Goal: Task Accomplishment & Management: Manage account settings

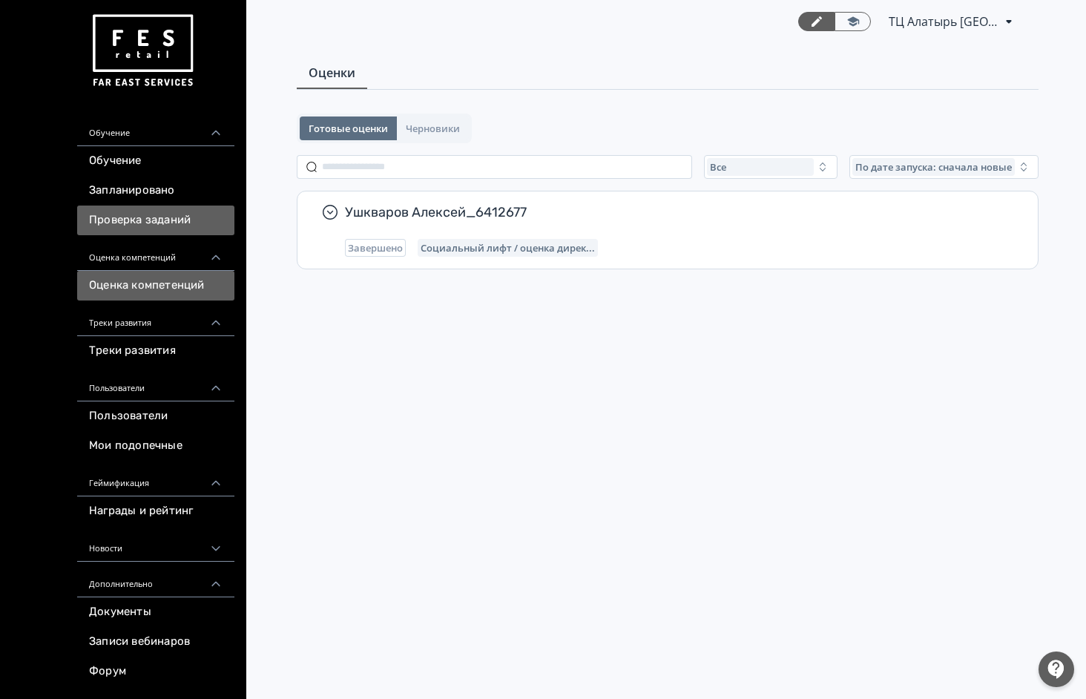
click at [185, 220] on link "Проверка заданий" at bounding box center [155, 221] width 157 height 30
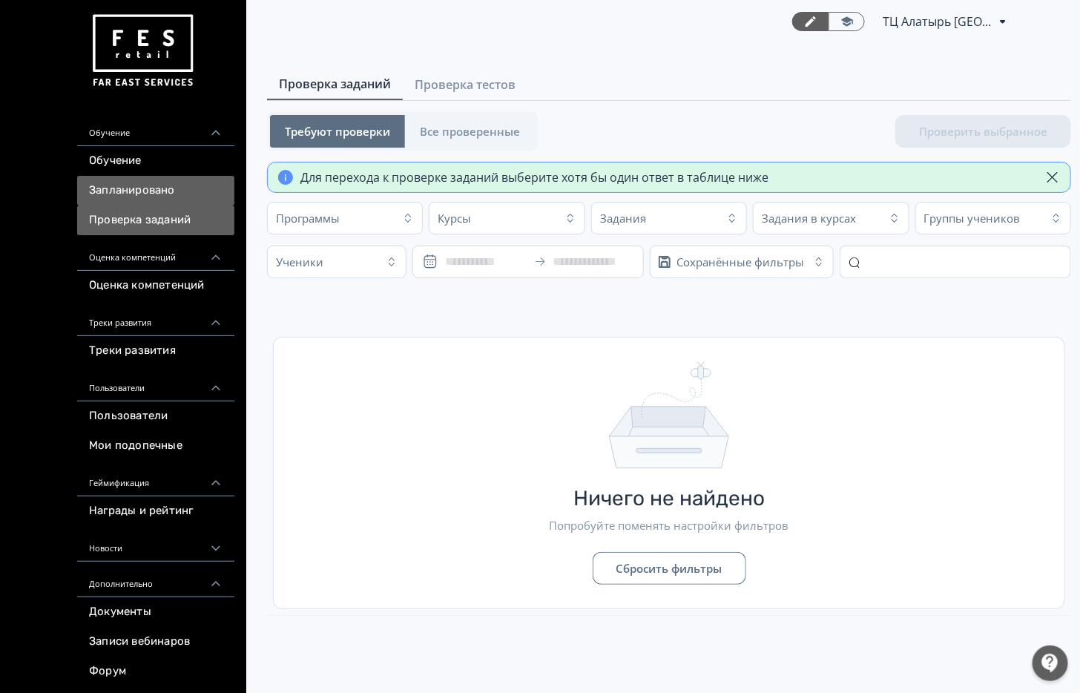
click at [170, 190] on link "Запланировано" at bounding box center [155, 191] width 157 height 30
click at [168, 190] on link "Запланировано" at bounding box center [155, 191] width 157 height 30
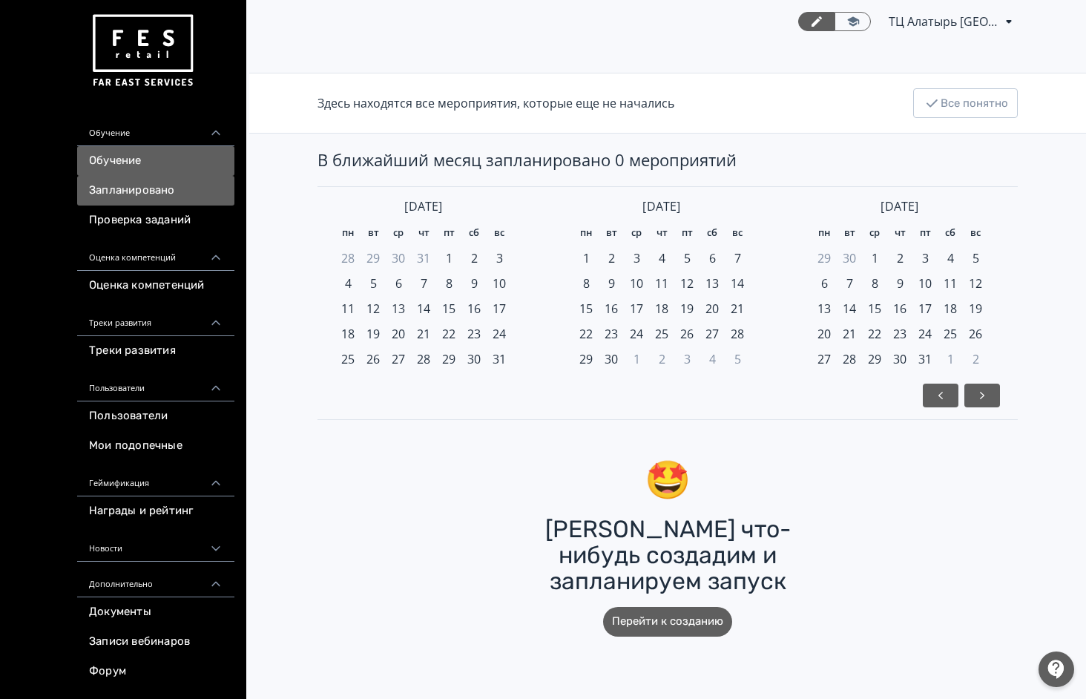
click at [178, 165] on link "Обучение" at bounding box center [155, 161] width 157 height 30
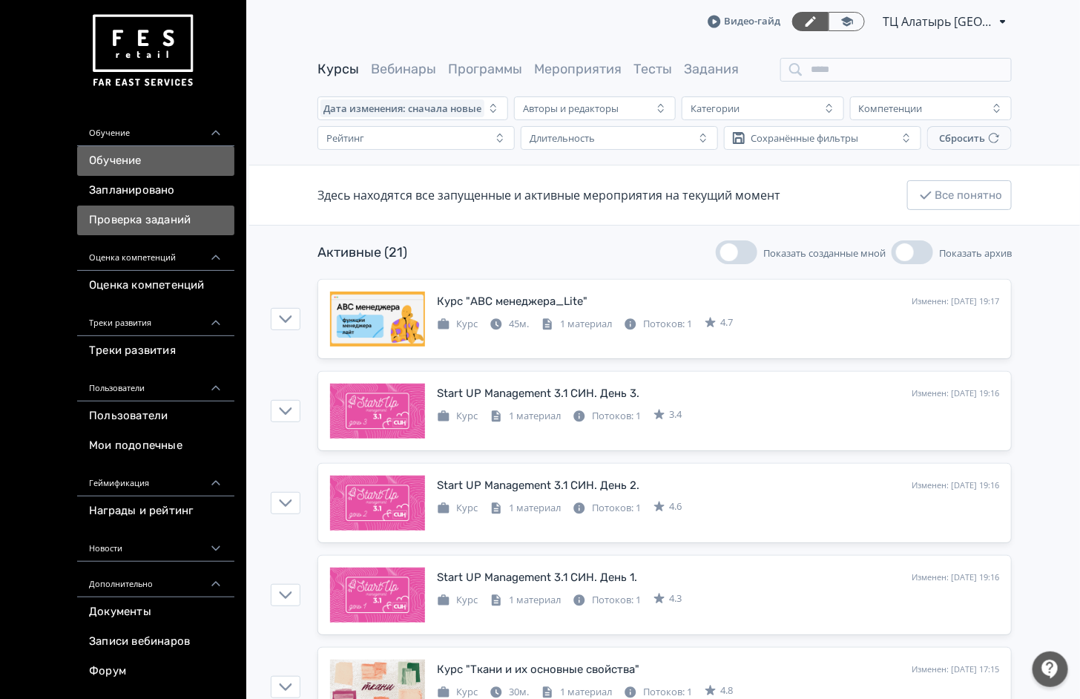
click at [157, 217] on link "Проверка заданий" at bounding box center [155, 221] width 157 height 30
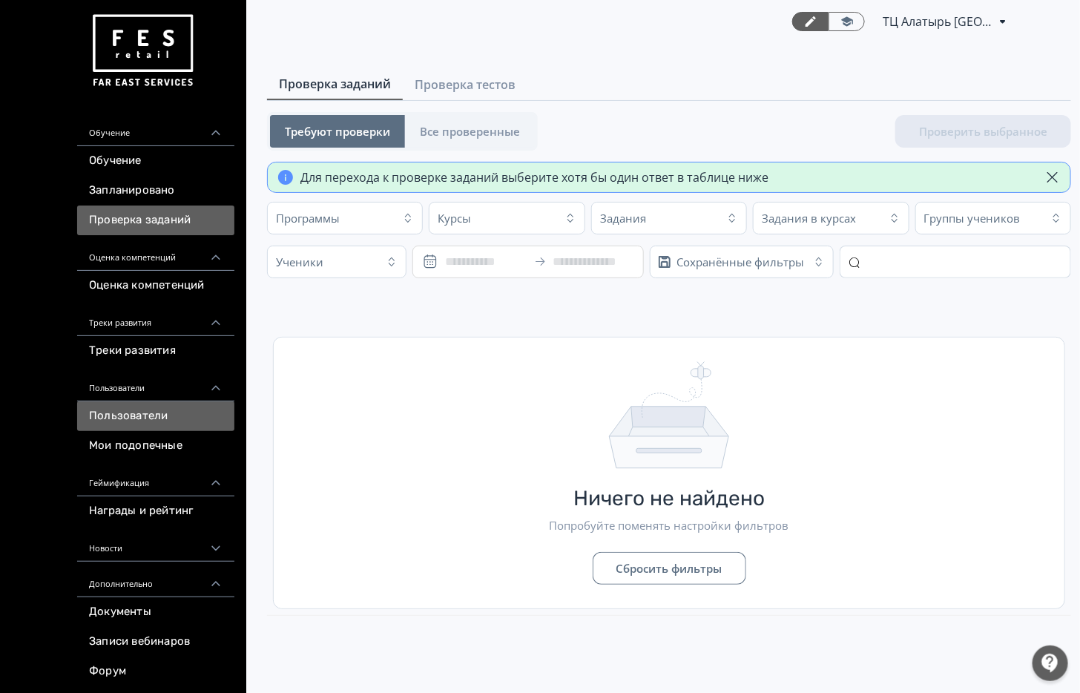
click at [194, 426] on link "Пользователи" at bounding box center [155, 416] width 157 height 30
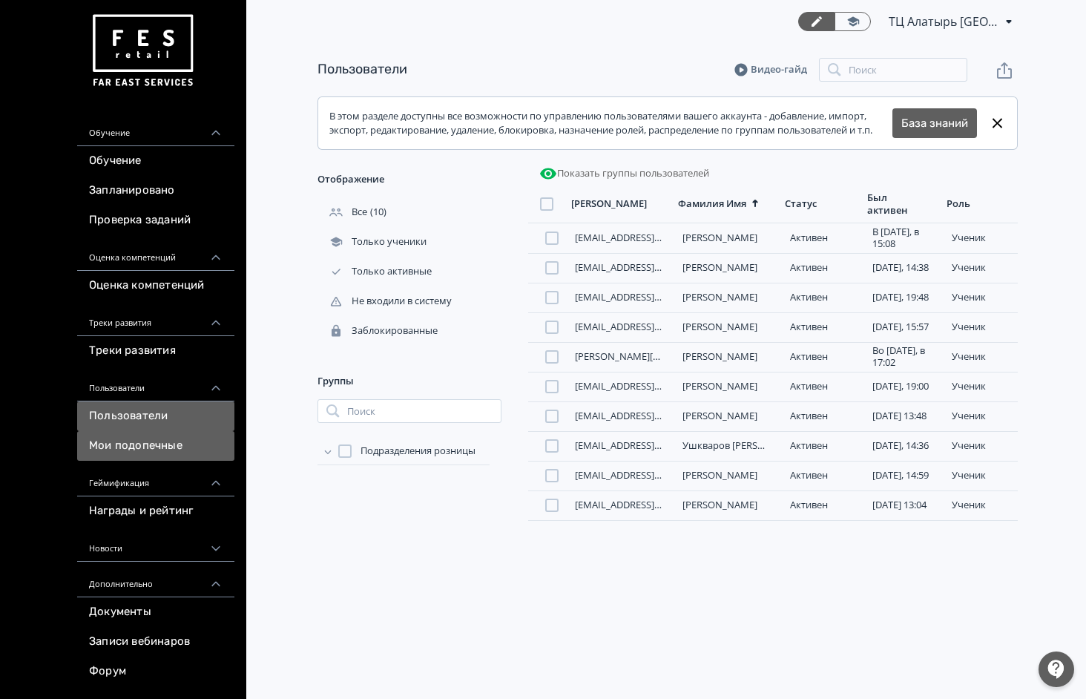
click at [174, 447] on link "Мои подопечные" at bounding box center [155, 446] width 157 height 30
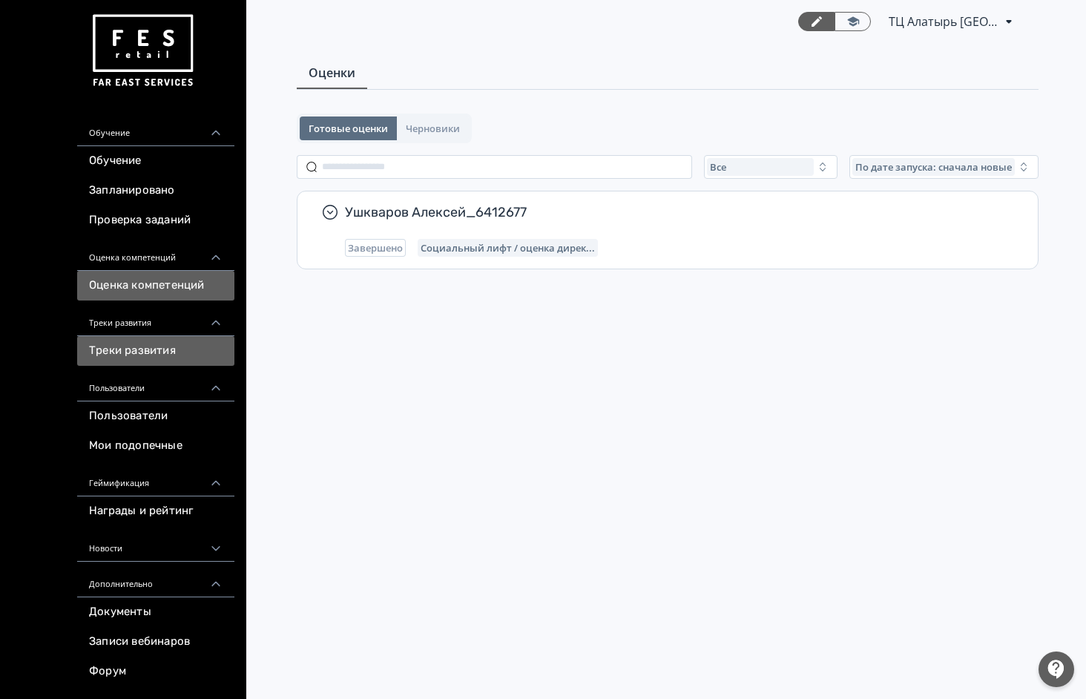
click at [172, 347] on link "Треки развития" at bounding box center [155, 351] width 157 height 30
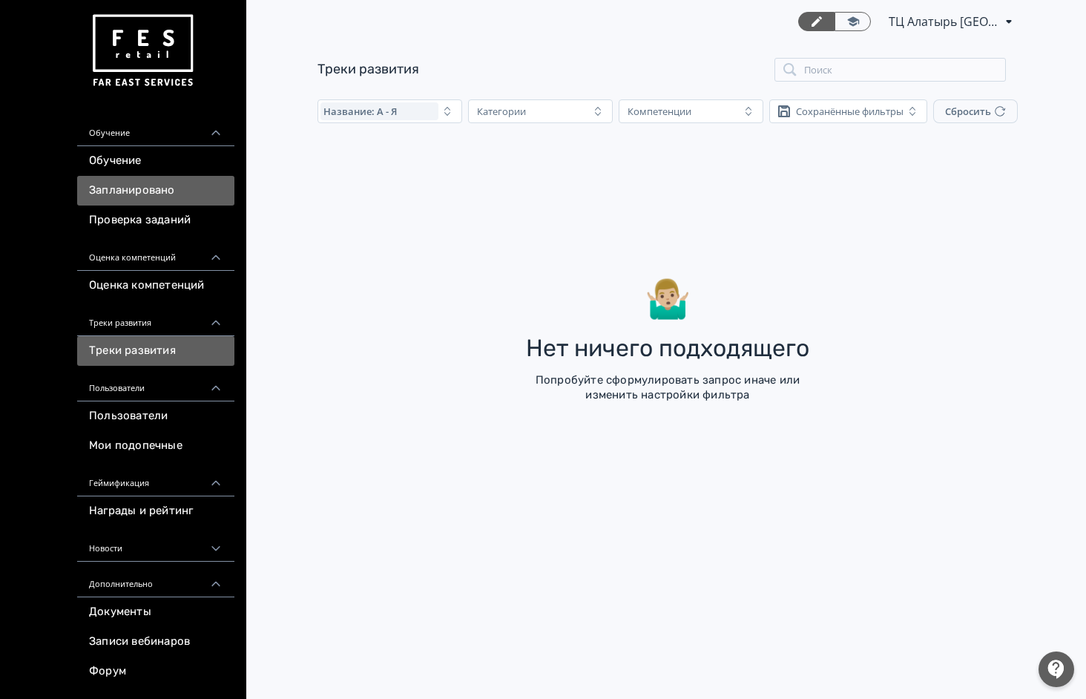
click at [151, 186] on link "Запланировано" at bounding box center [155, 191] width 157 height 30
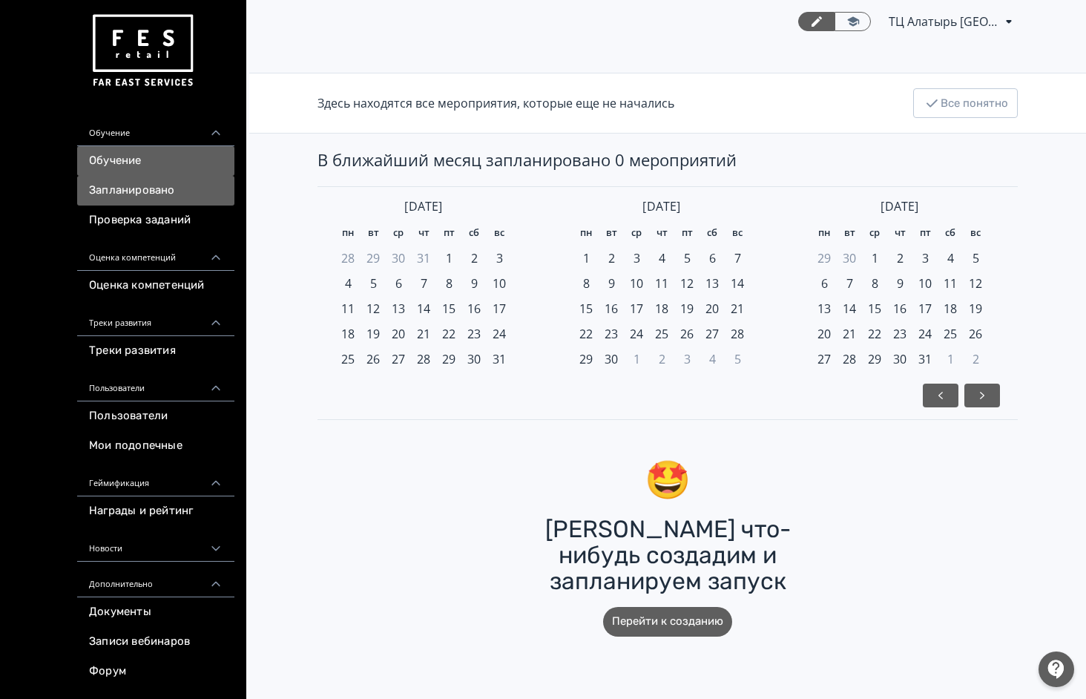
click at [159, 163] on link "Обучение" at bounding box center [155, 161] width 157 height 30
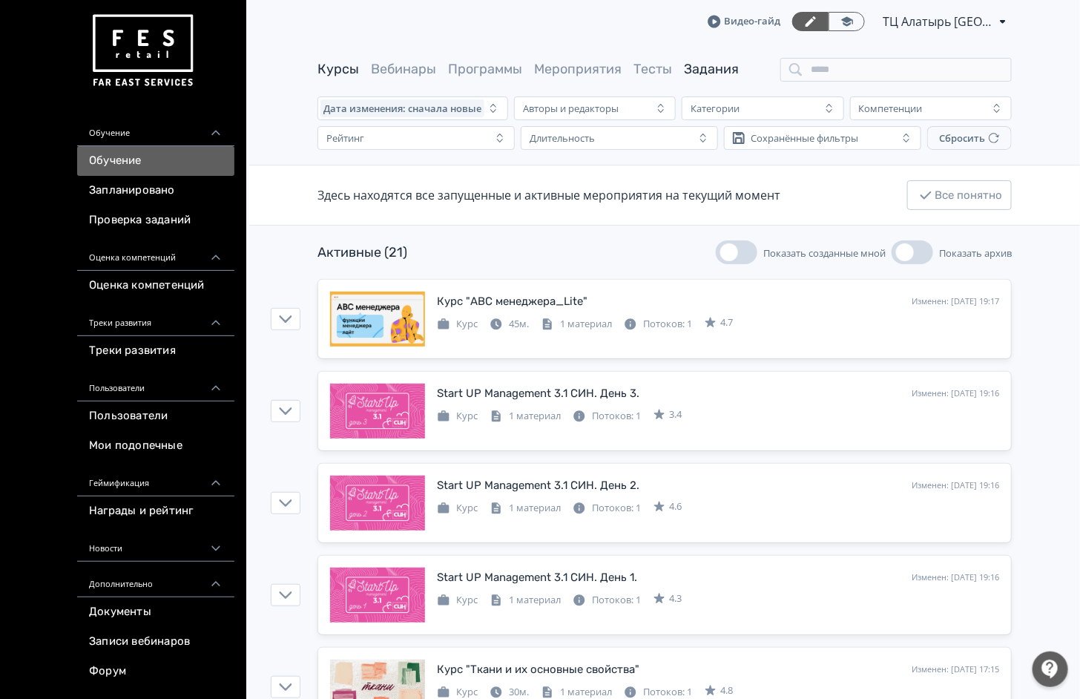
click at [724, 76] on link "Задания" at bounding box center [711, 69] width 55 height 16
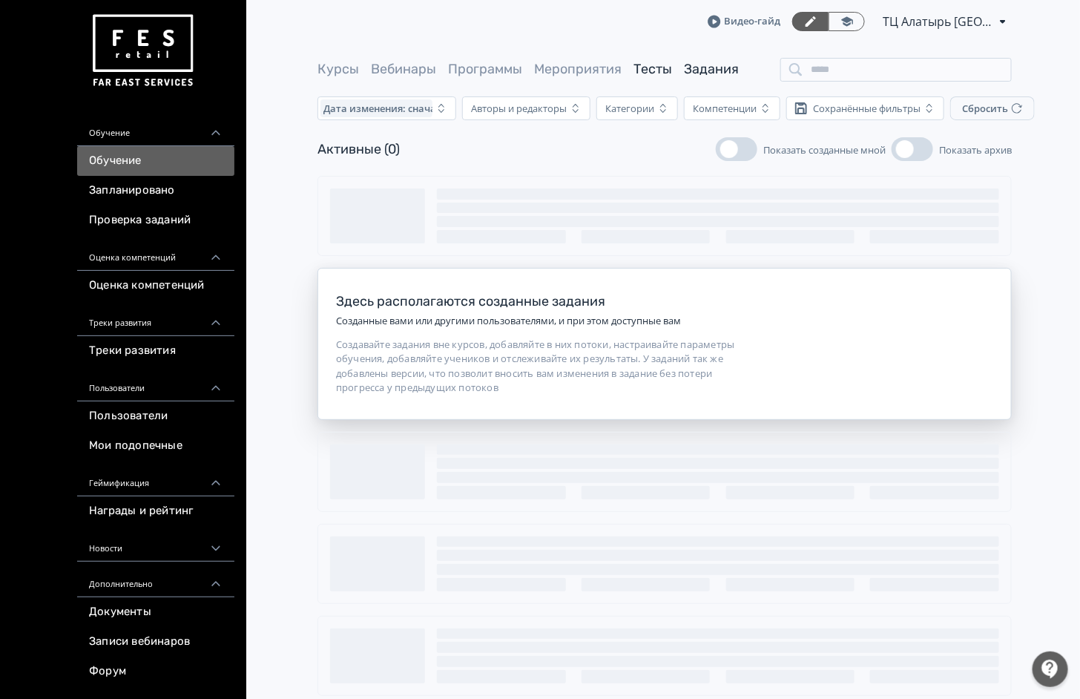
click at [655, 74] on link "Тесты" at bounding box center [653, 69] width 39 height 16
click at [484, 71] on link "Программы" at bounding box center [485, 69] width 74 height 16
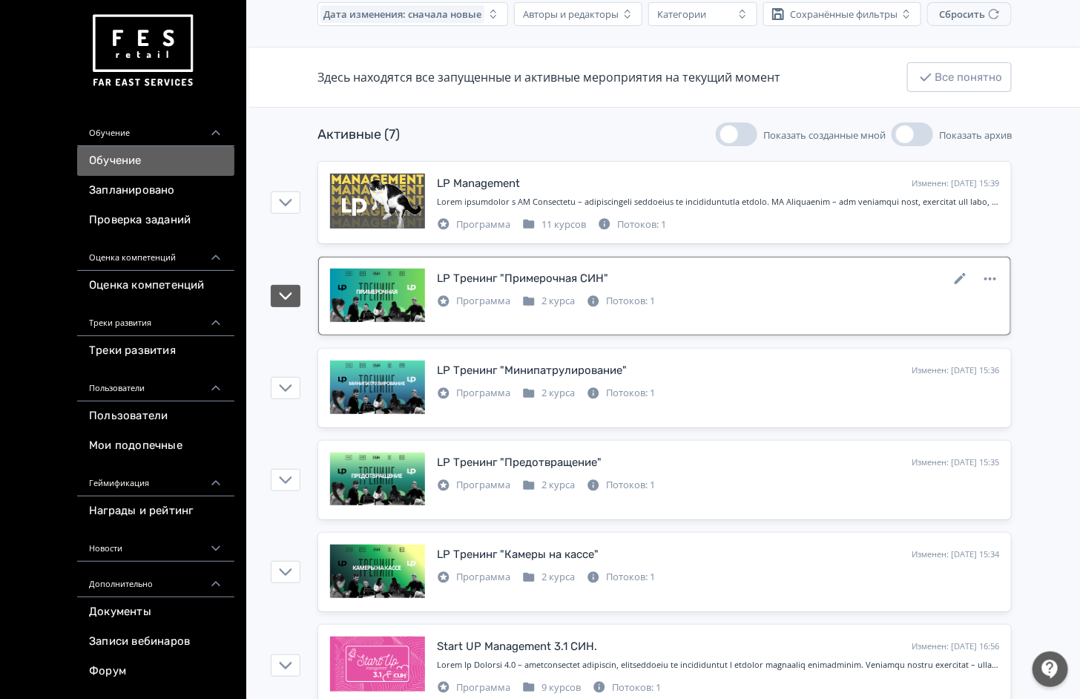
scroll to position [96, 0]
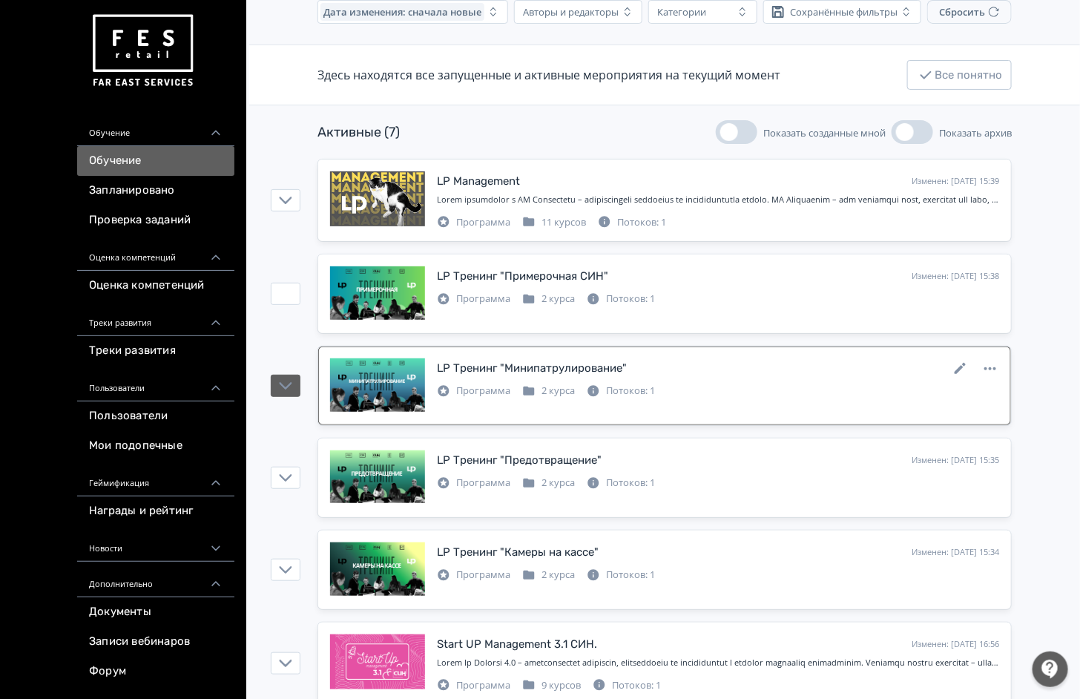
click at [751, 390] on div "Программа 2 курса Потоков: 1" at bounding box center [718, 390] width 562 height 18
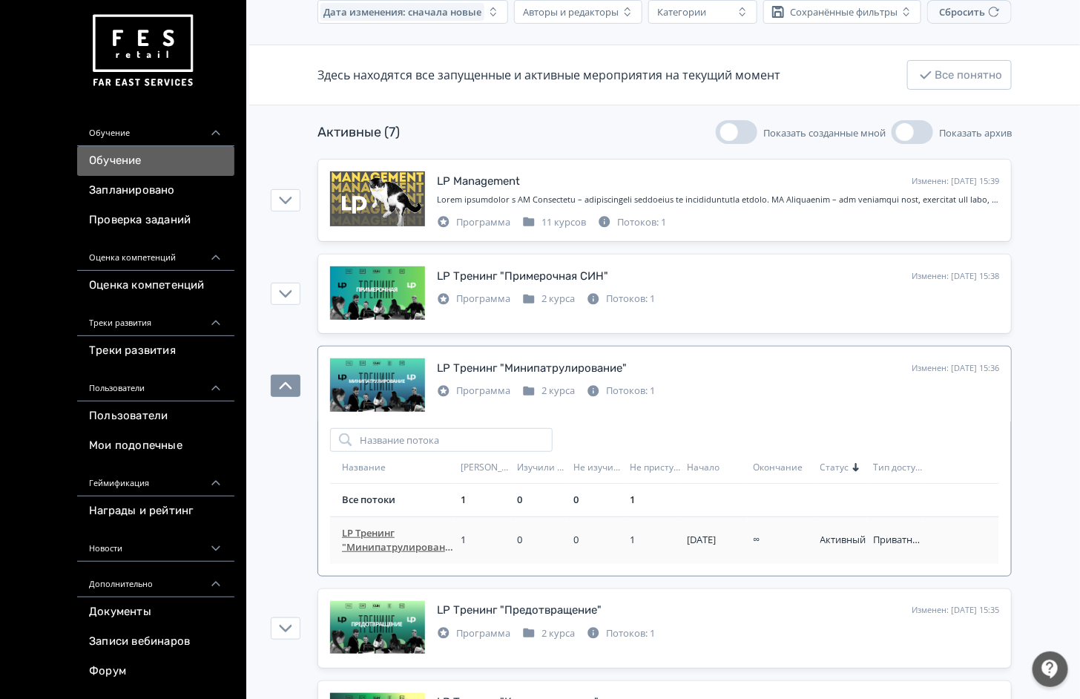
click at [384, 539] on span "LP Тренинг "Минипатрулирование" - 90 дней" at bounding box center [398, 540] width 113 height 29
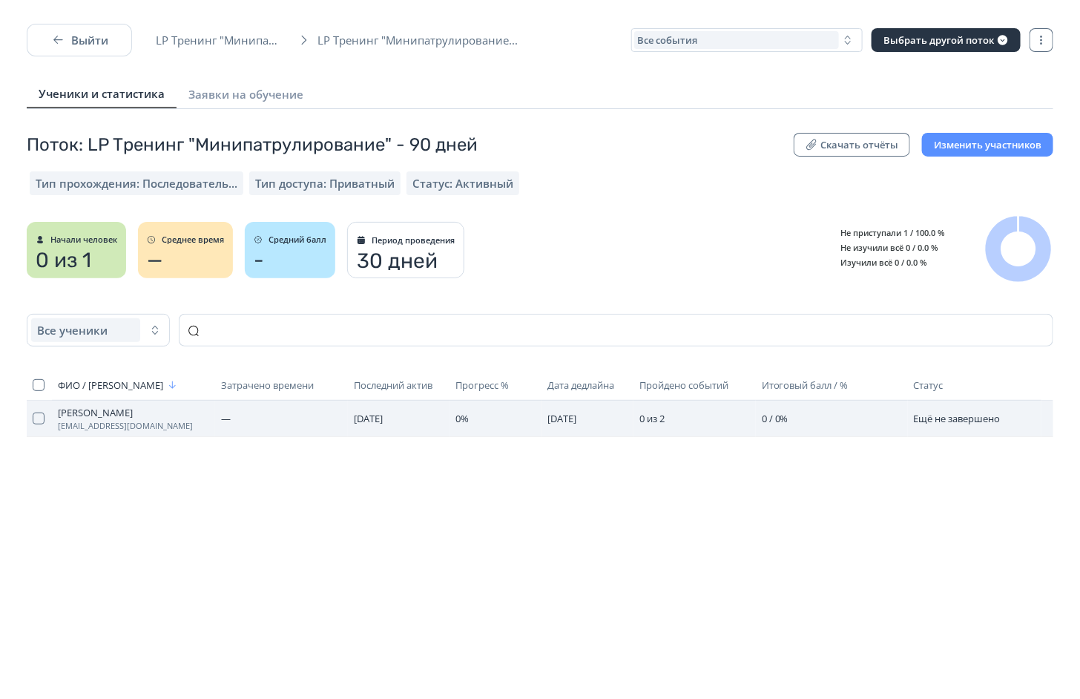
click at [152, 419] on span "[PERSON_NAME]" at bounding box center [133, 413] width 151 height 12
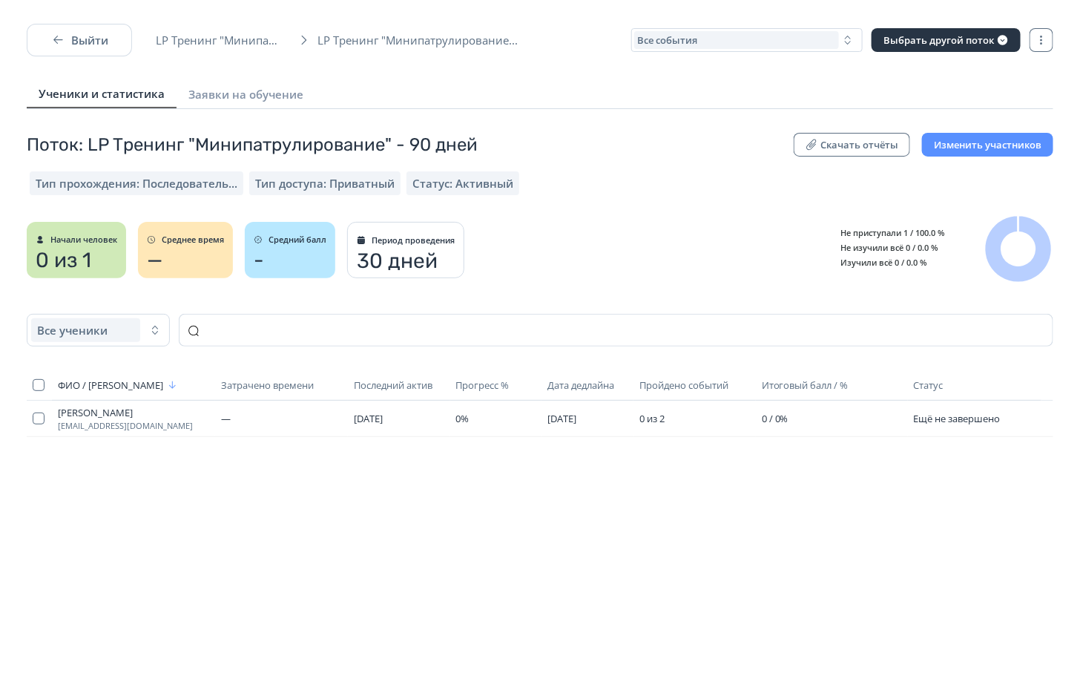
click at [305, 257] on div "-" at bounding box center [290, 261] width 73 height 24
click at [255, 36] on span "LP Тренинг "Минипатрулирование..." at bounding box center [223, 40] width 135 height 15
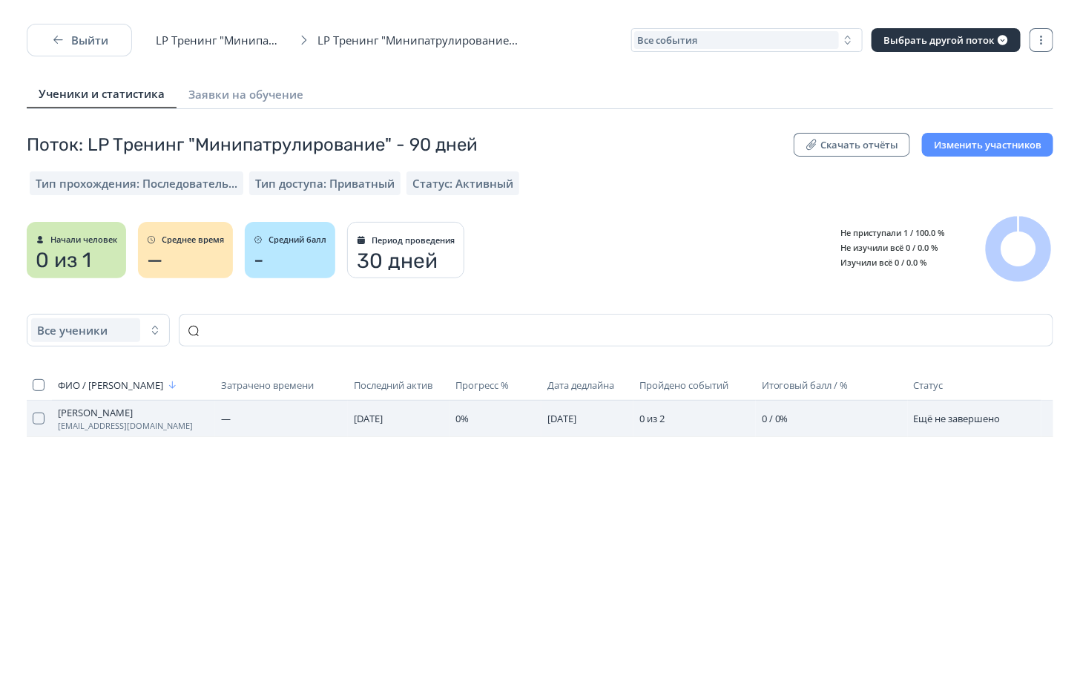
click at [383, 414] on span "[DATE]" at bounding box center [368, 418] width 29 height 13
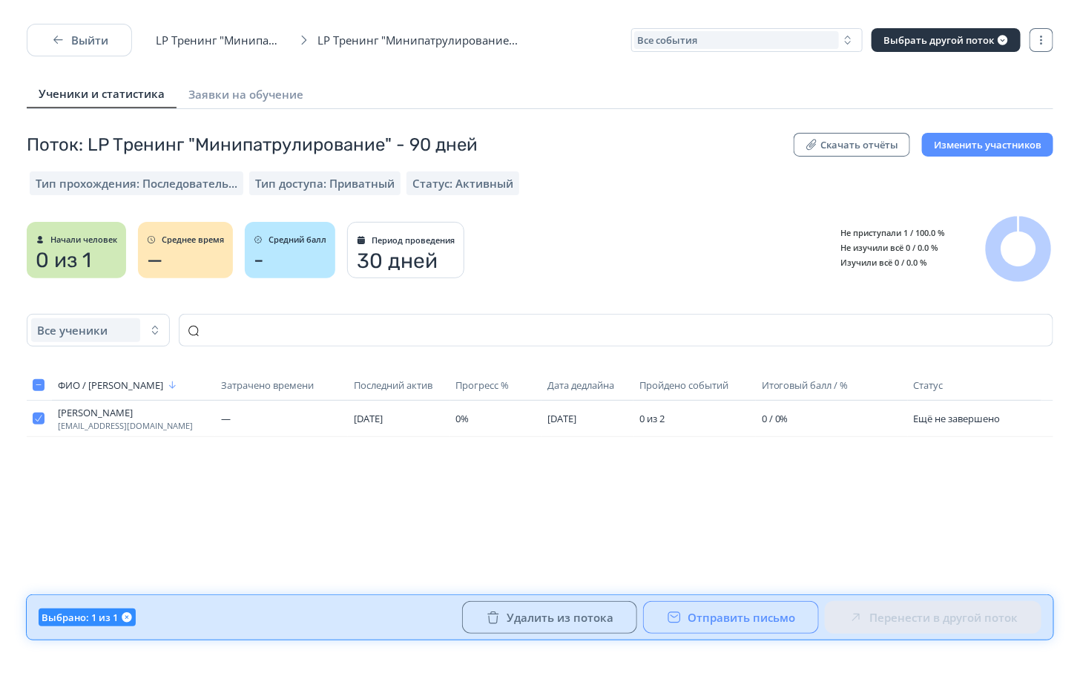
click at [769, 621] on button "Отправить письмо" at bounding box center [731, 617] width 176 height 33
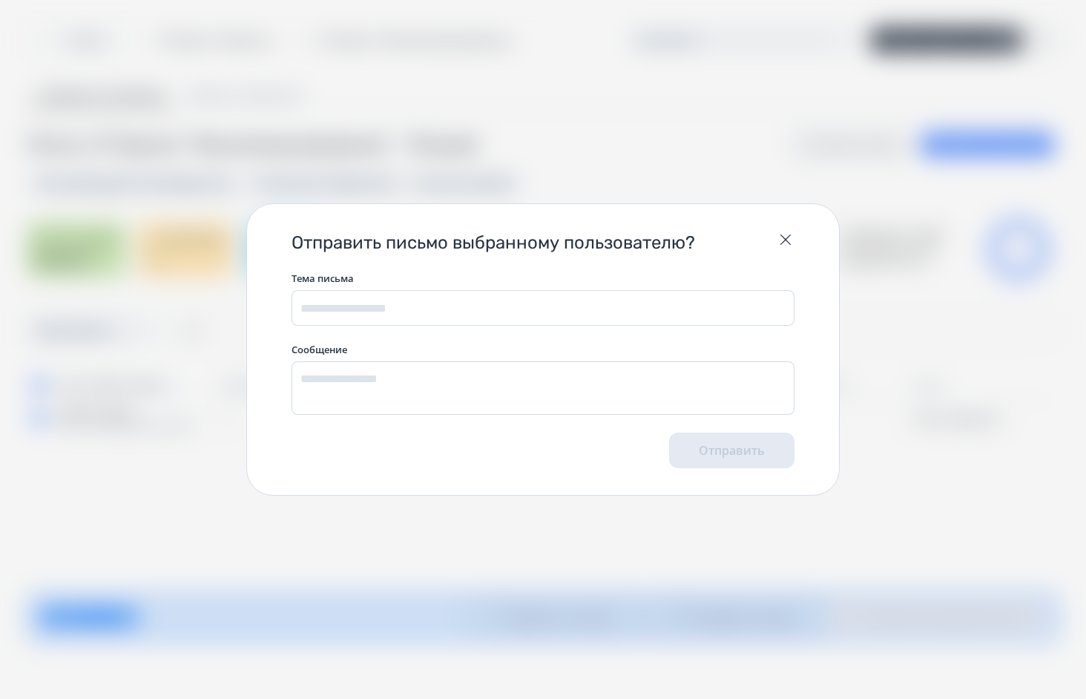
click at [795, 229] on div "Отправить письмо выбранному пользователю?" at bounding box center [543, 233] width 592 height 59
click at [787, 240] on icon "button" at bounding box center [786, 240] width 18 height 18
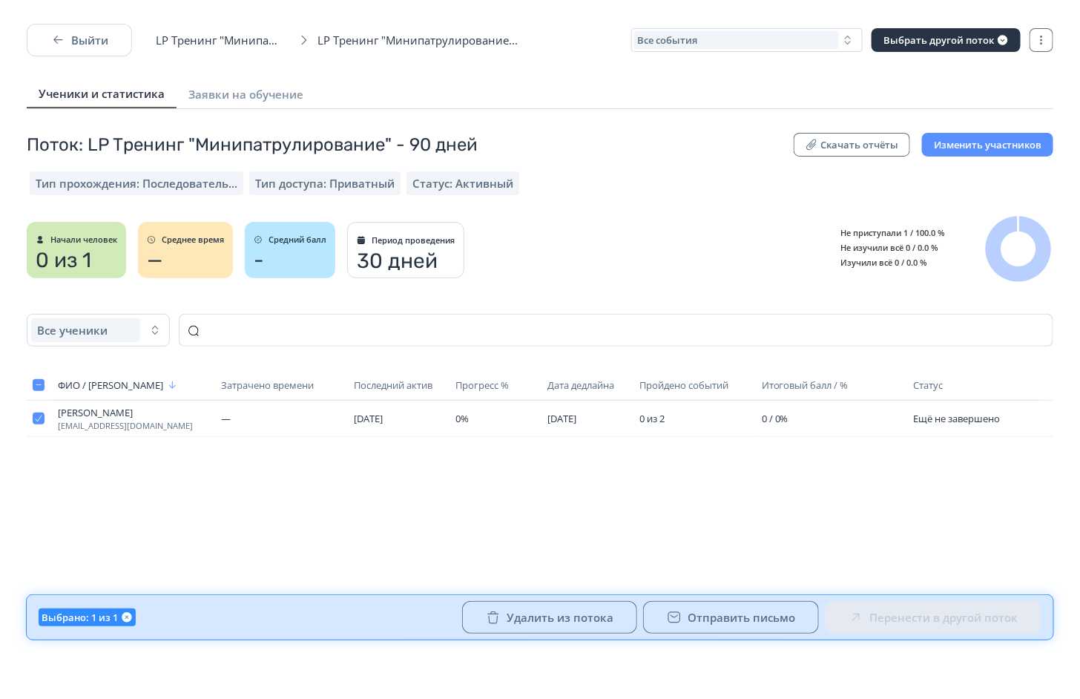
click at [275, 266] on div "-" at bounding box center [290, 261] width 73 height 24
click at [33, 386] on checkbox "button" at bounding box center [39, 385] width 12 height 12
click at [130, 329] on div "Все ученики" at bounding box center [85, 330] width 109 height 24
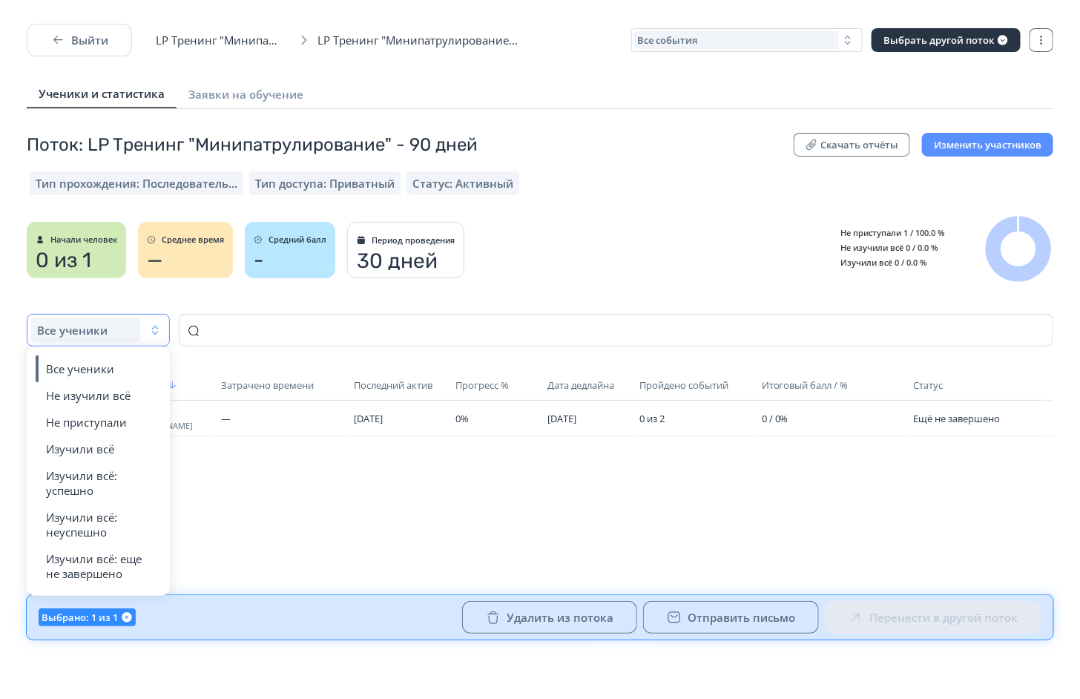
click at [121, 356] on button "Все ученики" at bounding box center [99, 368] width 106 height 27
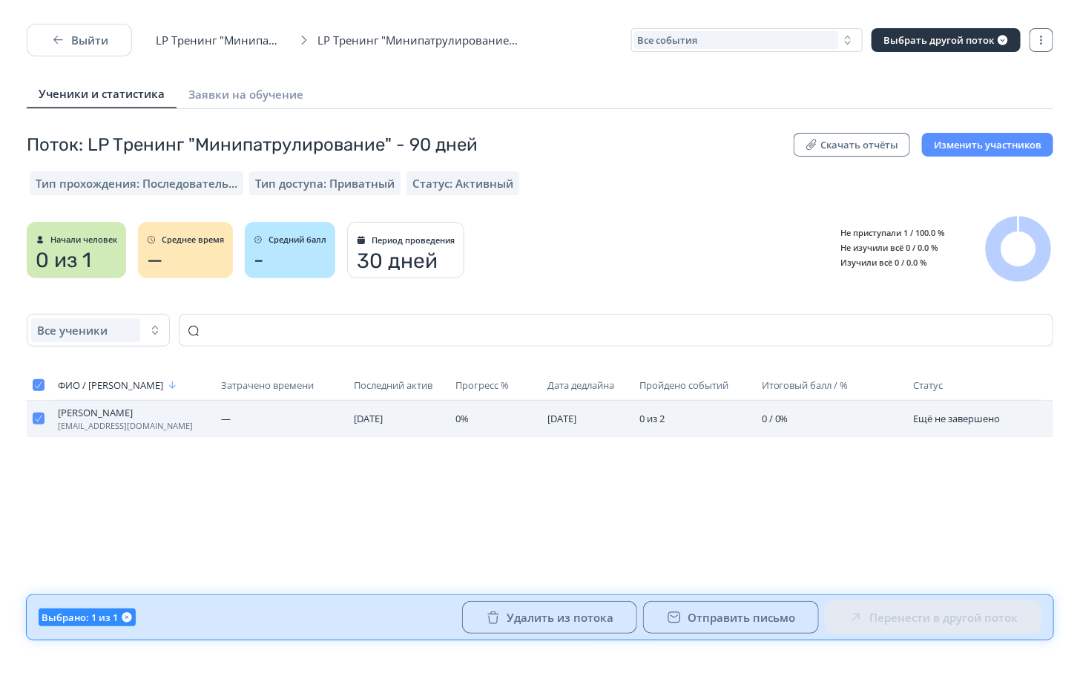
click at [474, 419] on td "0%" at bounding box center [495, 419] width 91 height 36
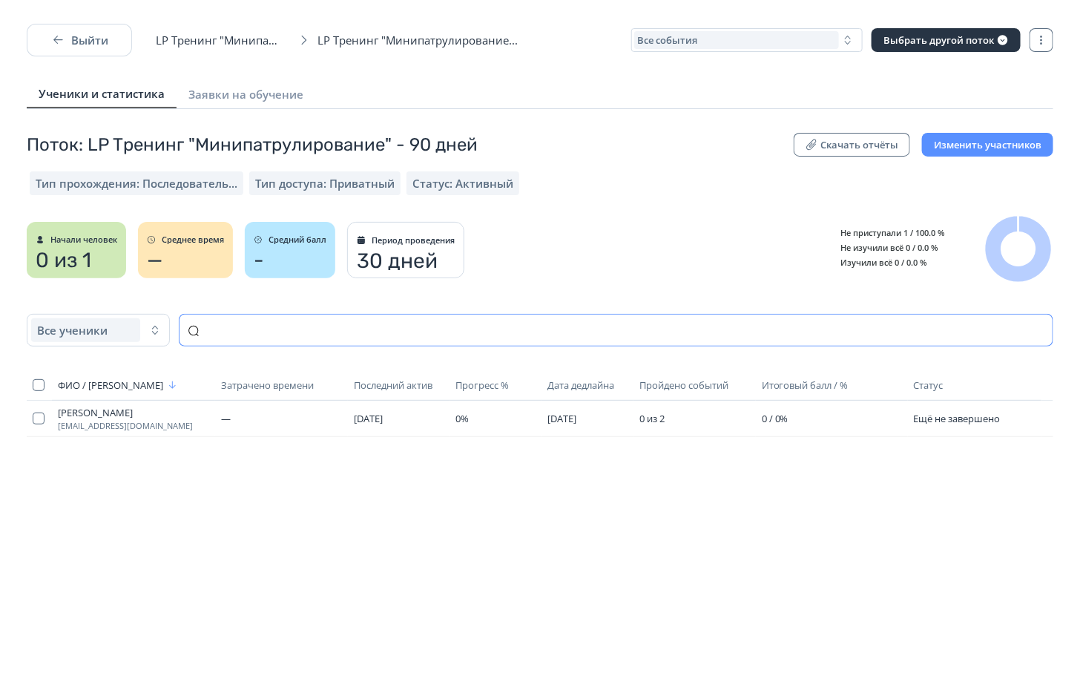
scroll to position [23, 0]
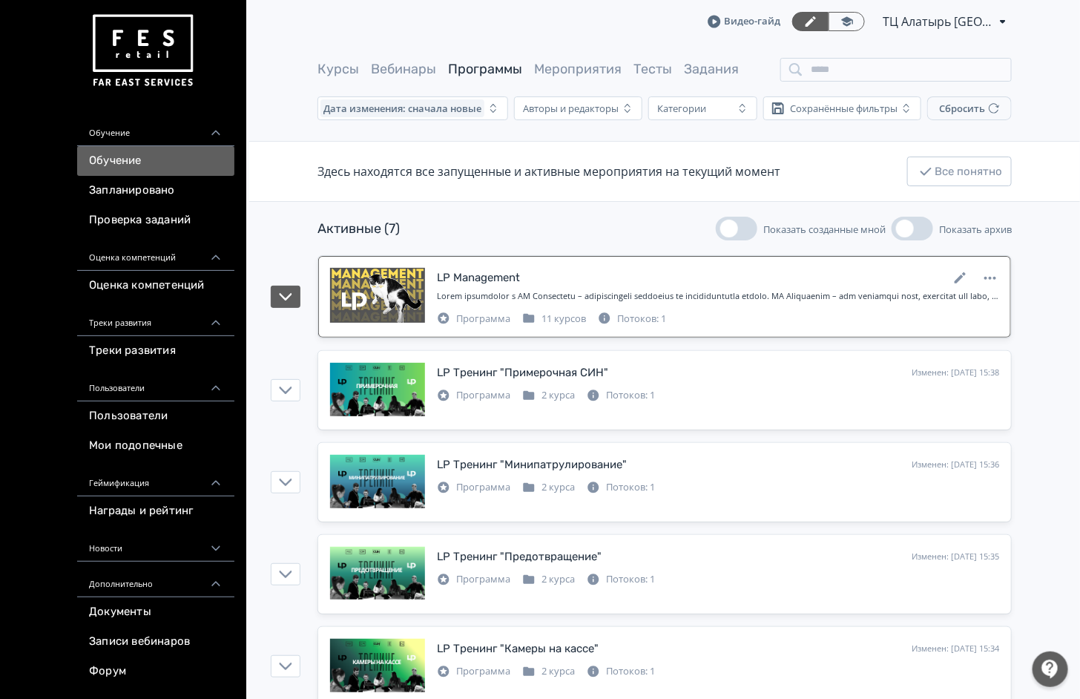
scroll to position [230, 0]
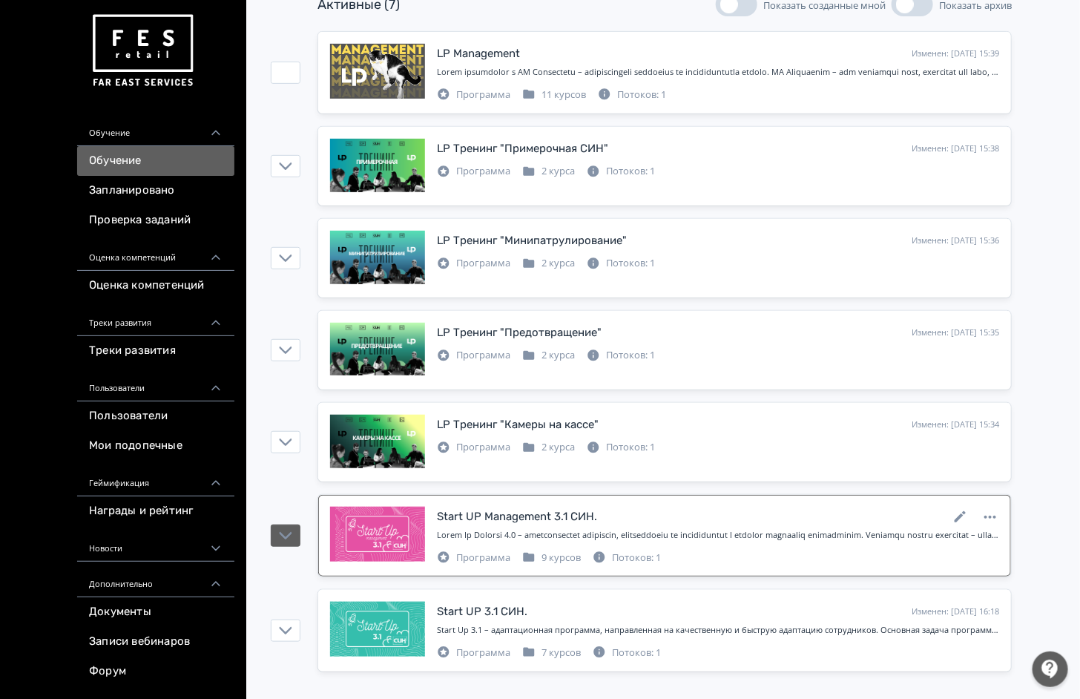
click at [699, 533] on div at bounding box center [718, 535] width 562 height 13
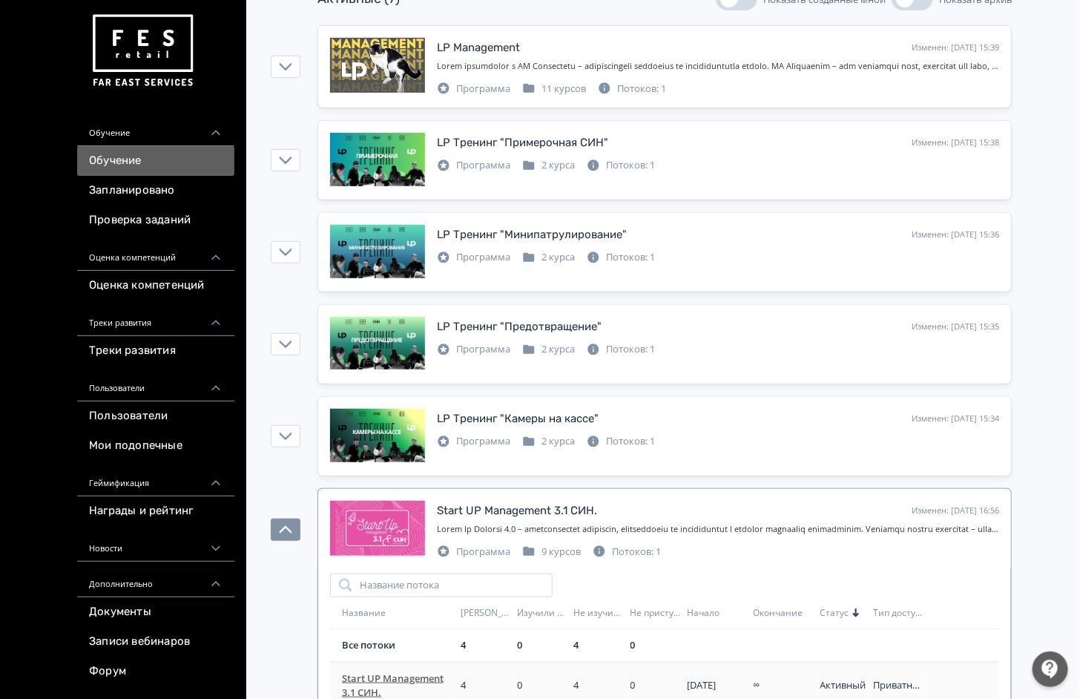
click at [425, 678] on span "Start UP Management 3.1 СИН." at bounding box center [398, 686] width 113 height 29
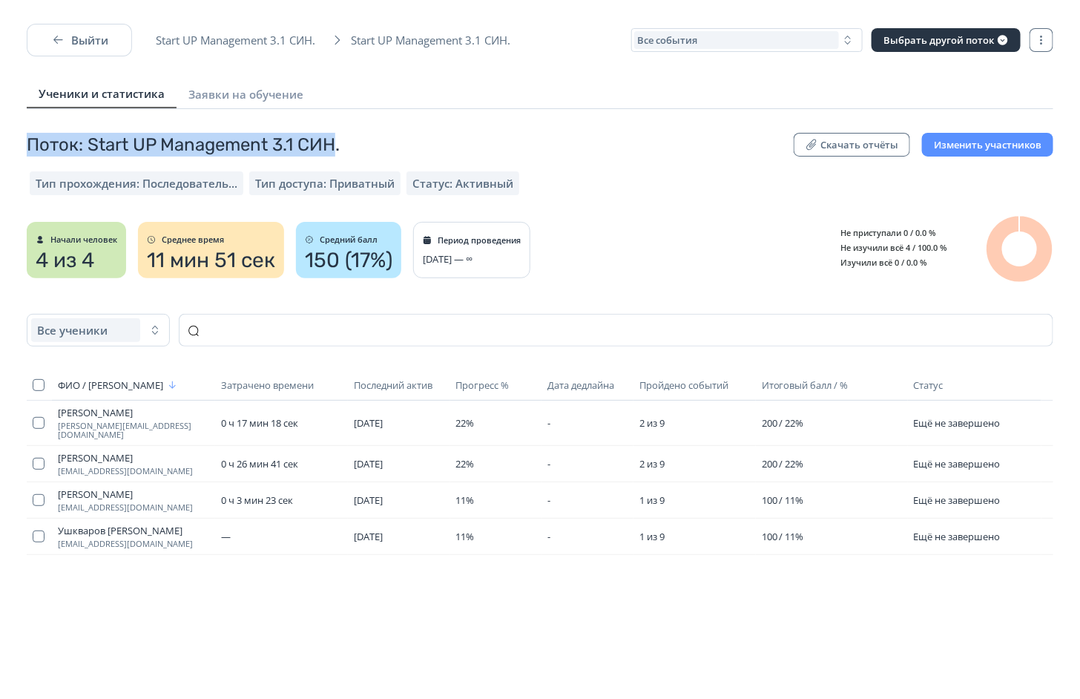
drag, startPoint x: 27, startPoint y: 145, endPoint x: 337, endPoint y: 136, distance: 310.3
click at [337, 136] on span "Поток: Start UP Management 3.1 СИН." at bounding box center [183, 145] width 313 height 24
click at [726, 194] on div "Тип прохождения: Последователь... Тип доступа: Приватный Статус: Активный" at bounding box center [540, 183] width 1021 height 24
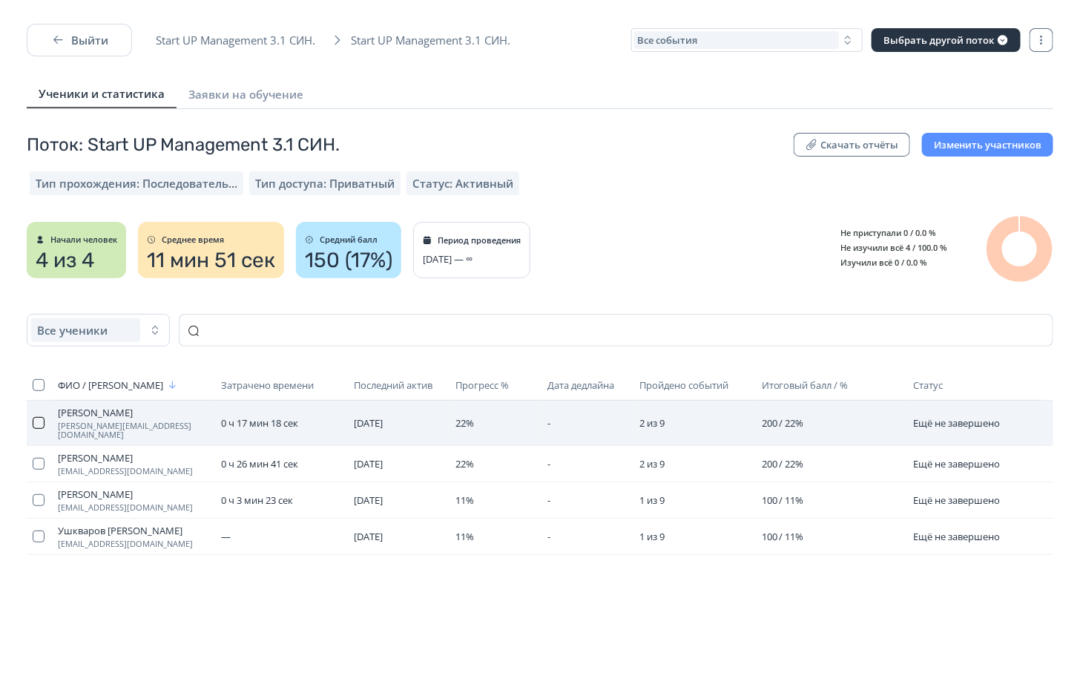
click at [33, 424] on button "button" at bounding box center [39, 423] width 12 height 12
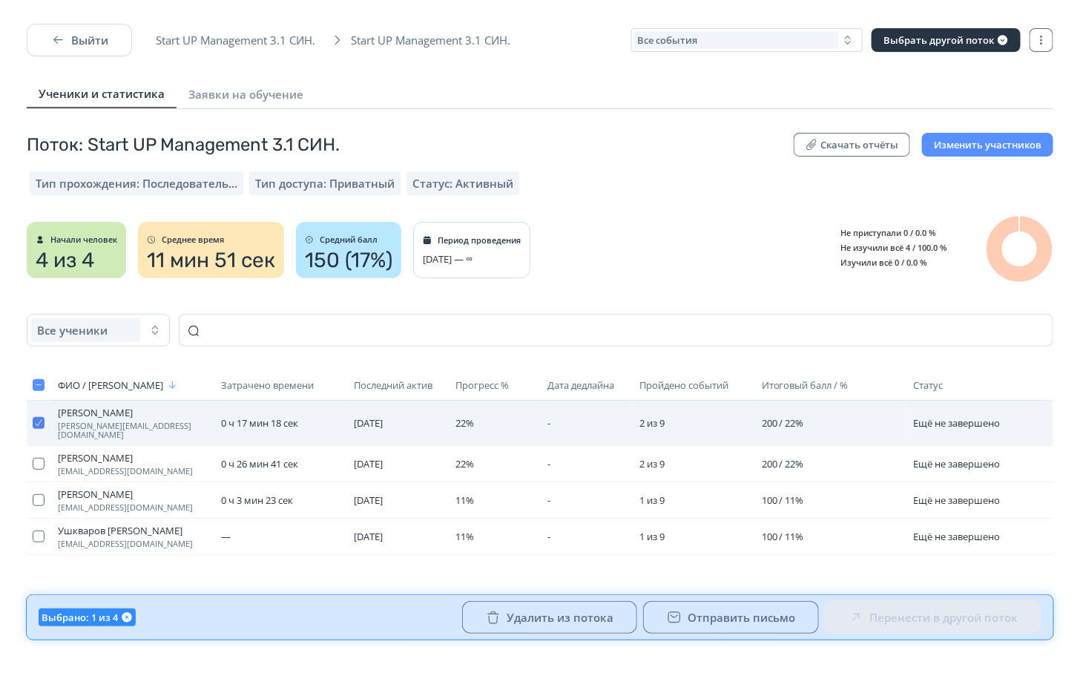
click at [38, 421] on button "button" at bounding box center [39, 423] width 12 height 12
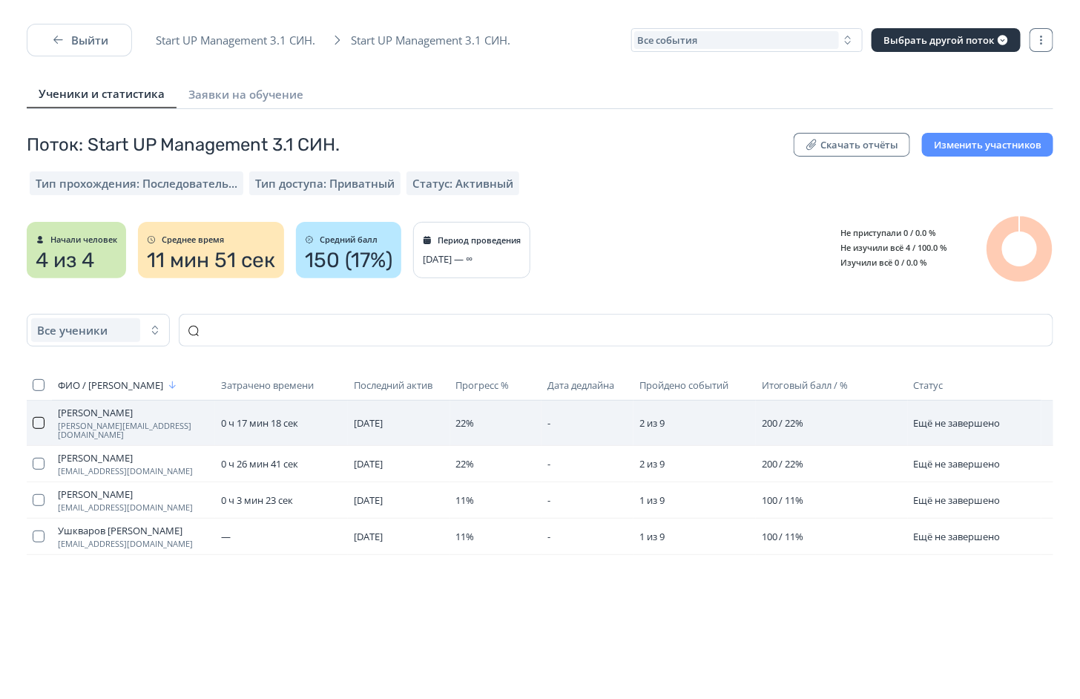
click at [38, 421] on button "button" at bounding box center [39, 423] width 12 height 12
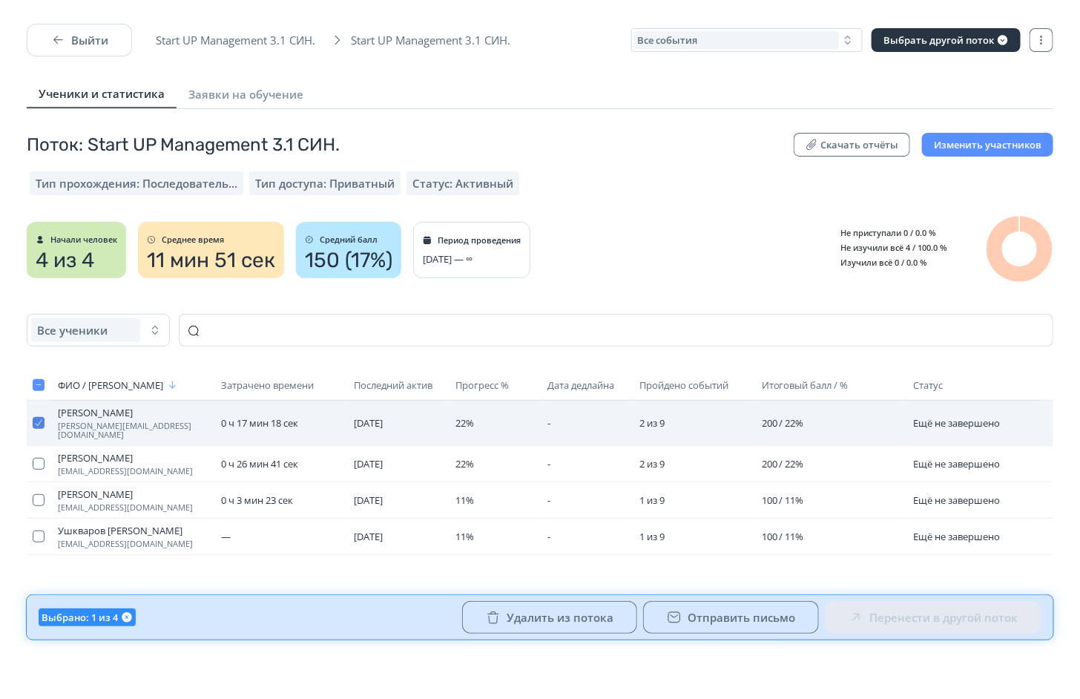
click at [38, 421] on button "button" at bounding box center [39, 423] width 12 height 12
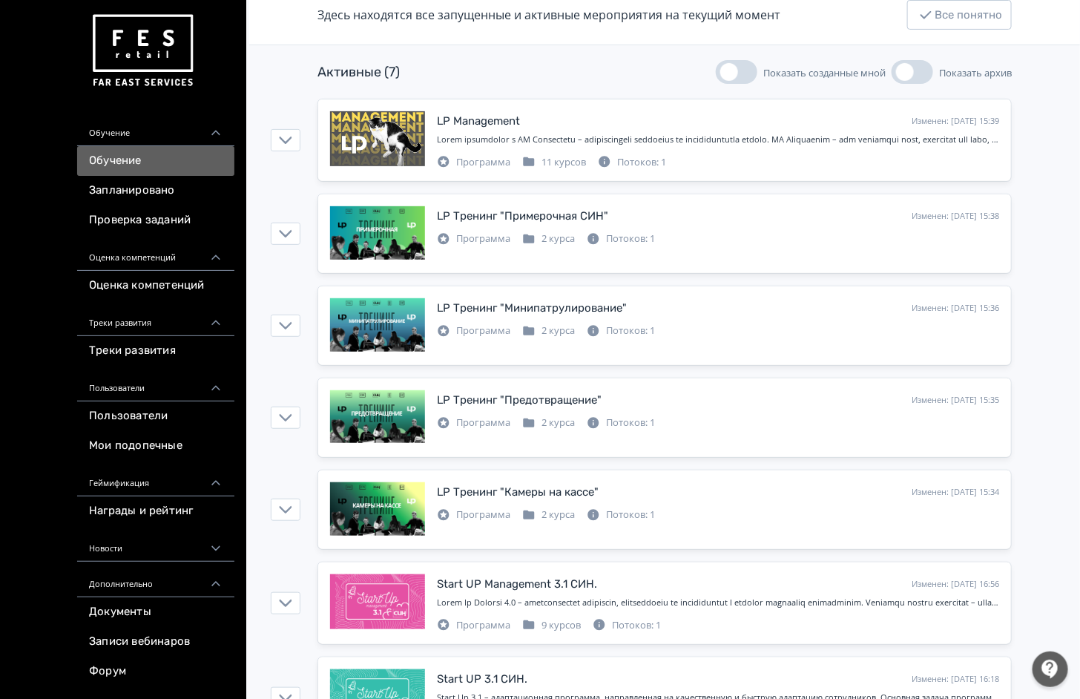
scroll to position [230, 0]
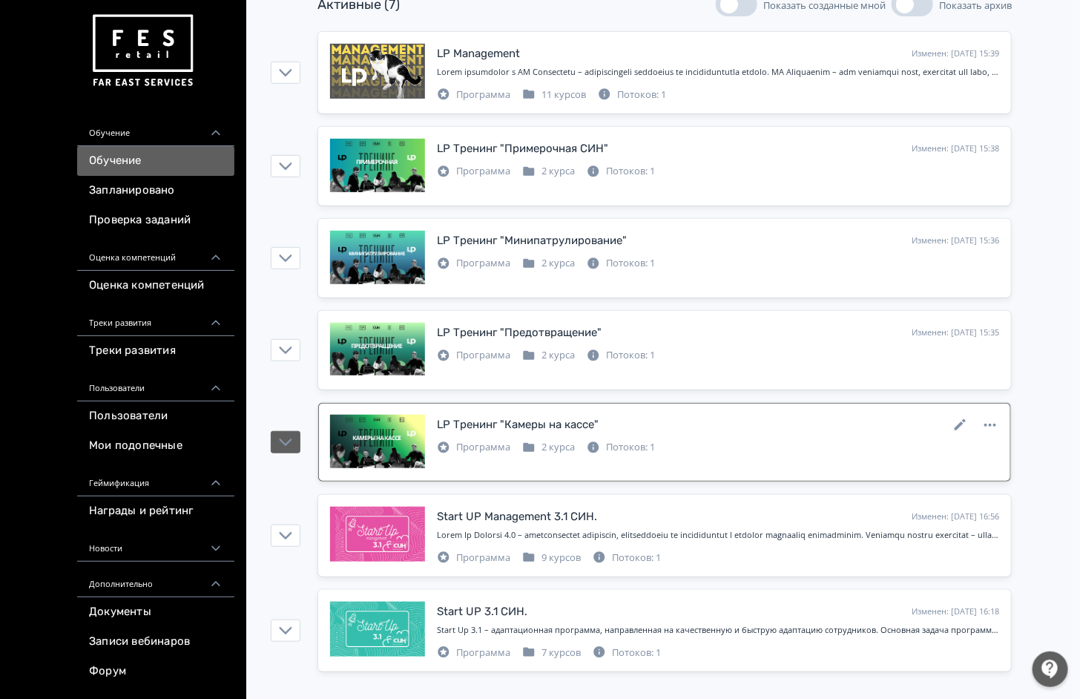
click at [768, 439] on div "Программа 2 курса Потоков: 1" at bounding box center [718, 446] width 562 height 18
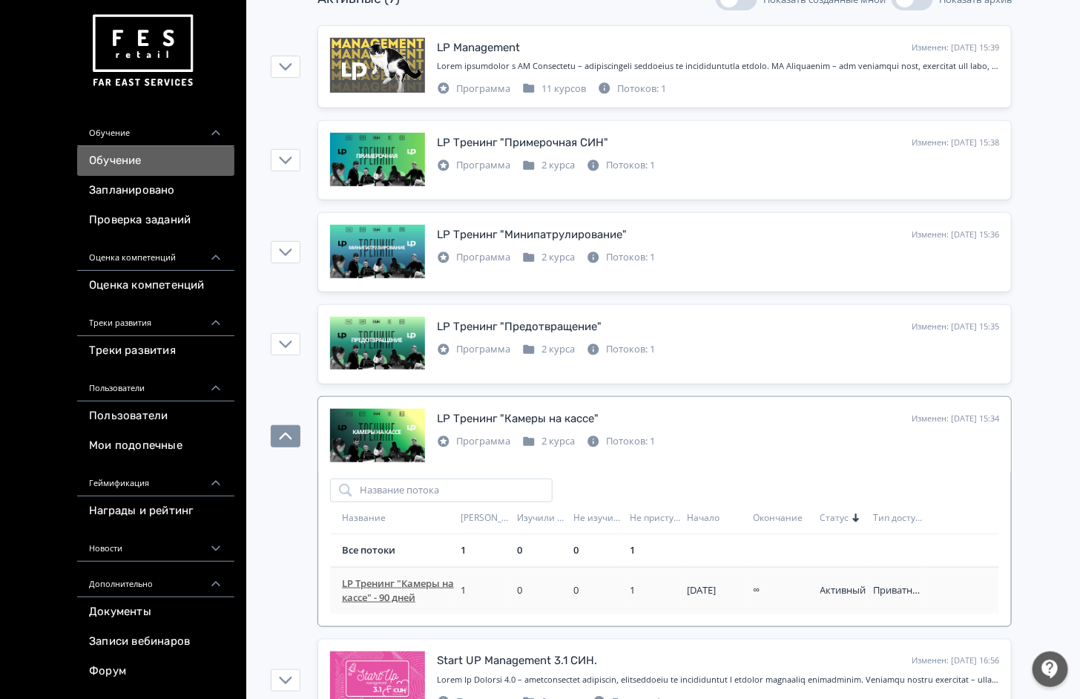
click at [425, 592] on span "LP Тренинг "Камеры на кассе" - 90 дней" at bounding box center [398, 591] width 113 height 29
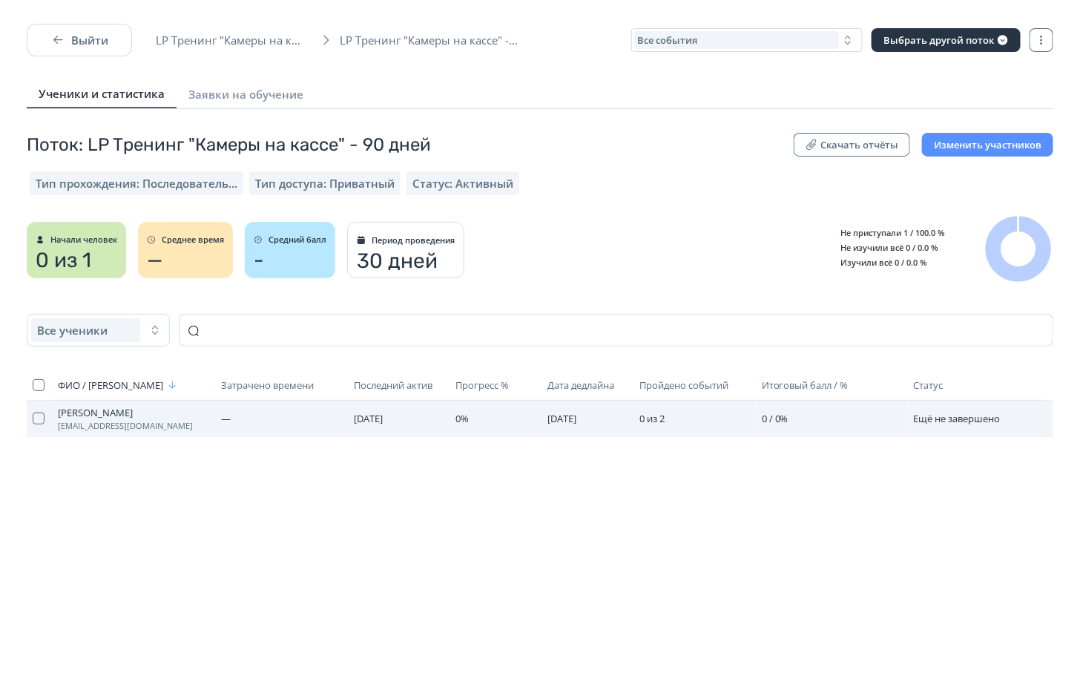
click at [110, 408] on span "[PERSON_NAME]" at bounding box center [133, 413] width 151 height 12
click at [38, 421] on button "button" at bounding box center [39, 419] width 12 height 12
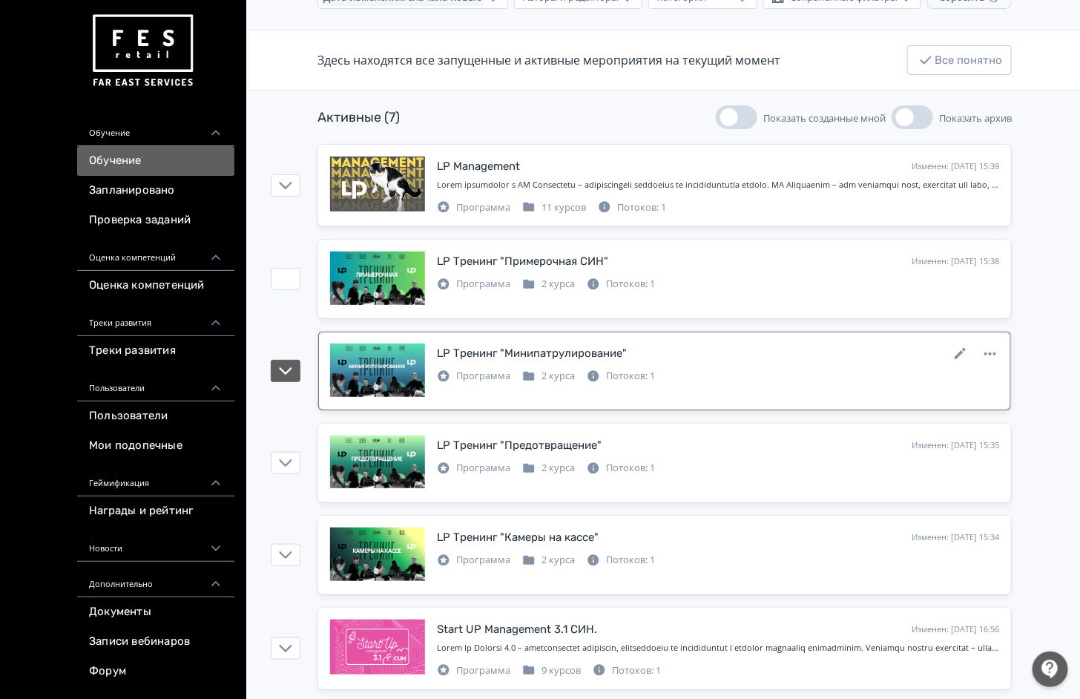
scroll to position [230, 0]
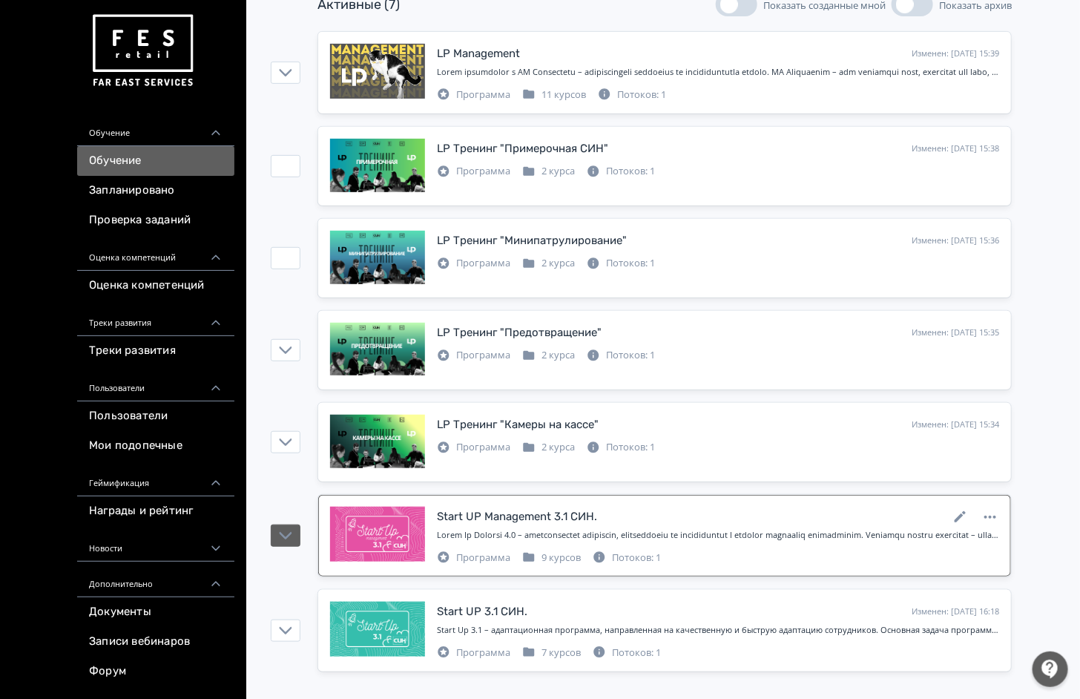
click at [749, 514] on div "Start UP Management 3.1 СИН. Изменен: [DATE] 16:56" at bounding box center [718, 516] width 562 height 19
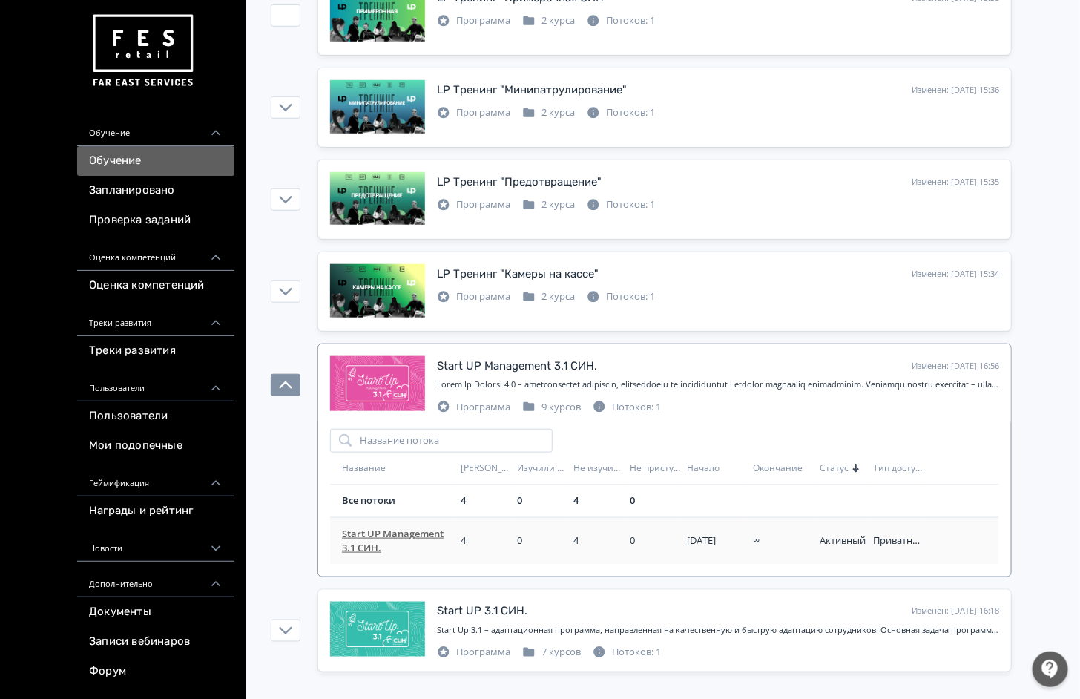
click at [390, 541] on span "Start UP Management 3.1 СИН." at bounding box center [398, 541] width 113 height 29
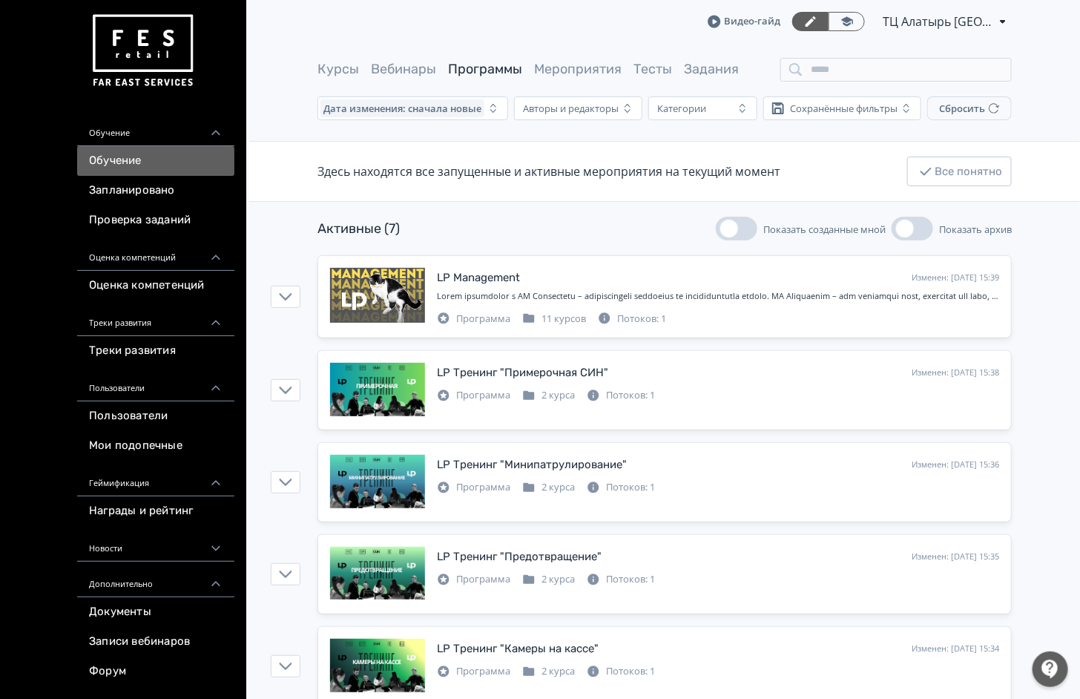
scroll to position [230, 0]
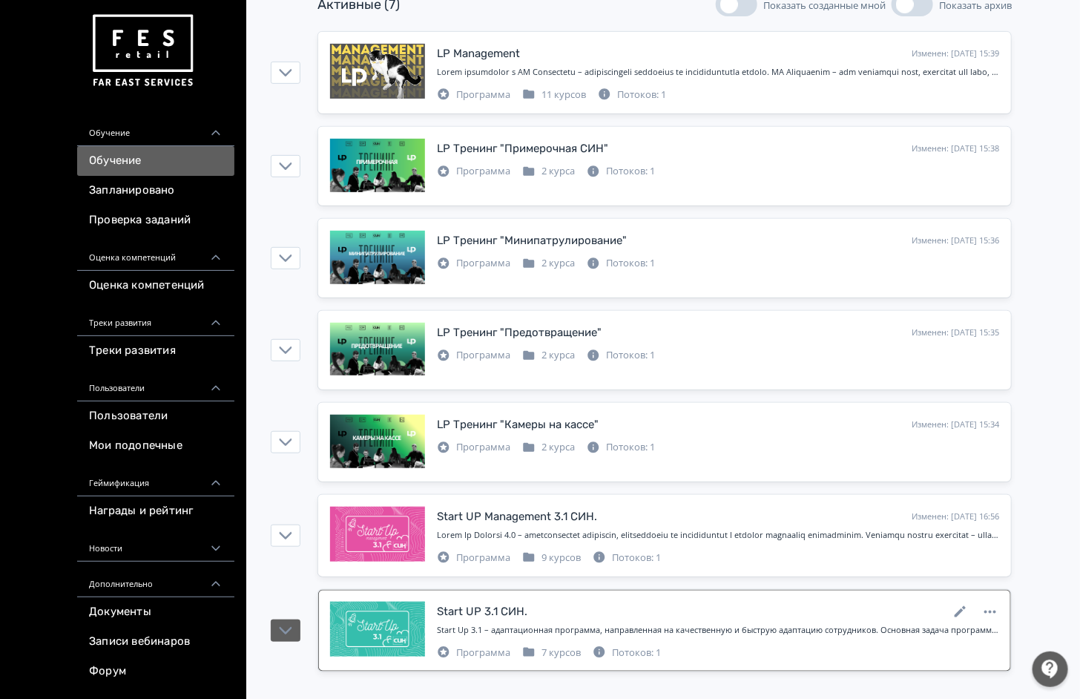
click at [492, 626] on div "Start Up 3.1 – адаптационная программа, направленная на качественную и быструю …" at bounding box center [718, 630] width 562 height 13
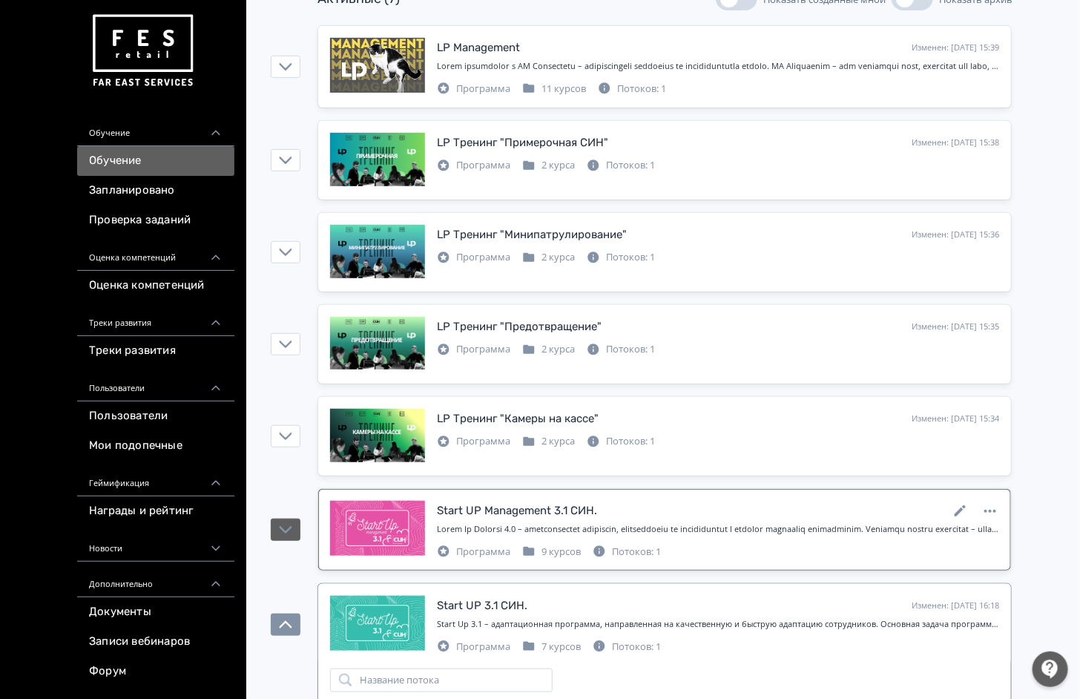
click at [493, 571] on link "Start UP Management 3.1 СИН. Изменен: [DATE] 16:56 Программа 9 курсов Потоков: 1" at bounding box center [664, 530] width 693 height 82
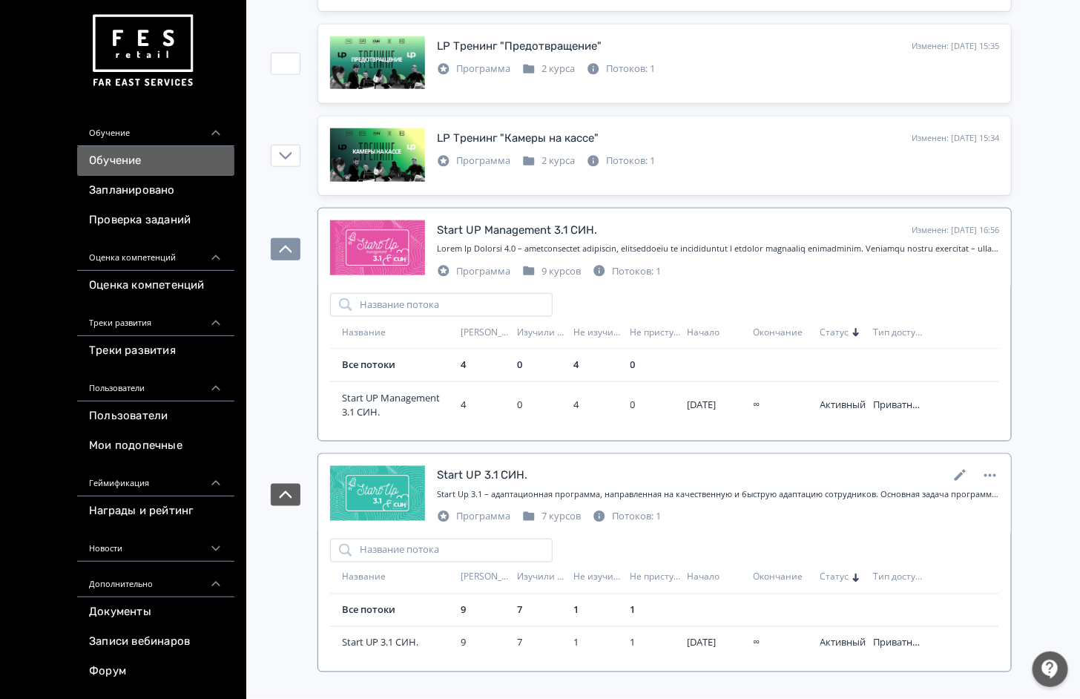
click at [494, 474] on div "Start UP 3.1 СИН." at bounding box center [482, 475] width 91 height 17
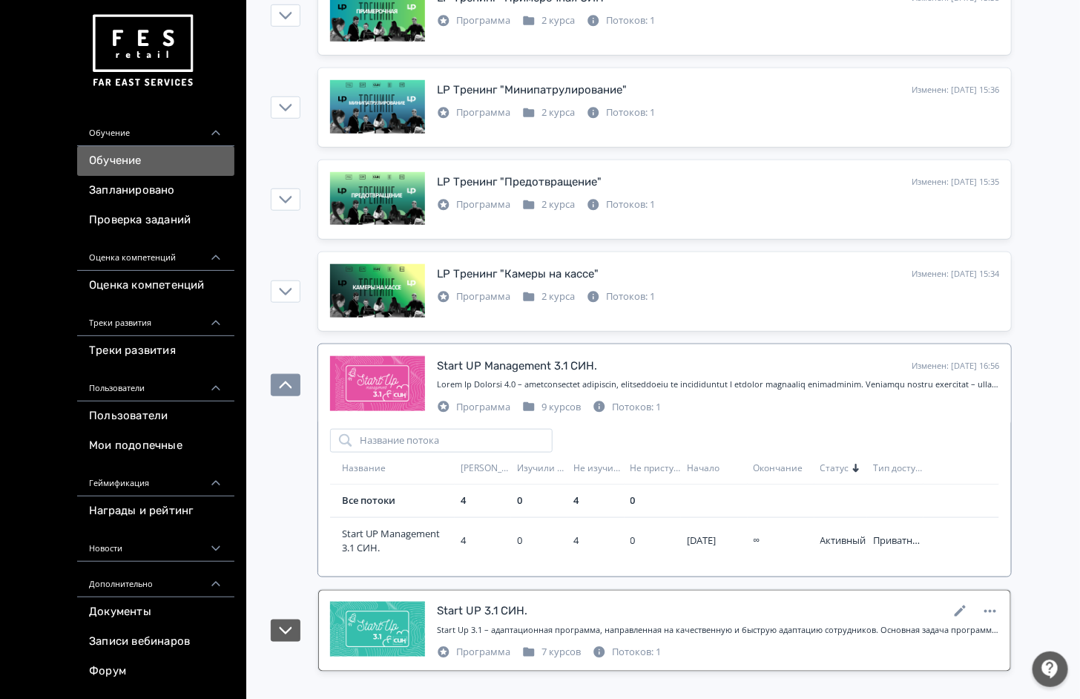
click at [501, 610] on div "Start UP 3.1 СИН." at bounding box center [482, 611] width 91 height 17
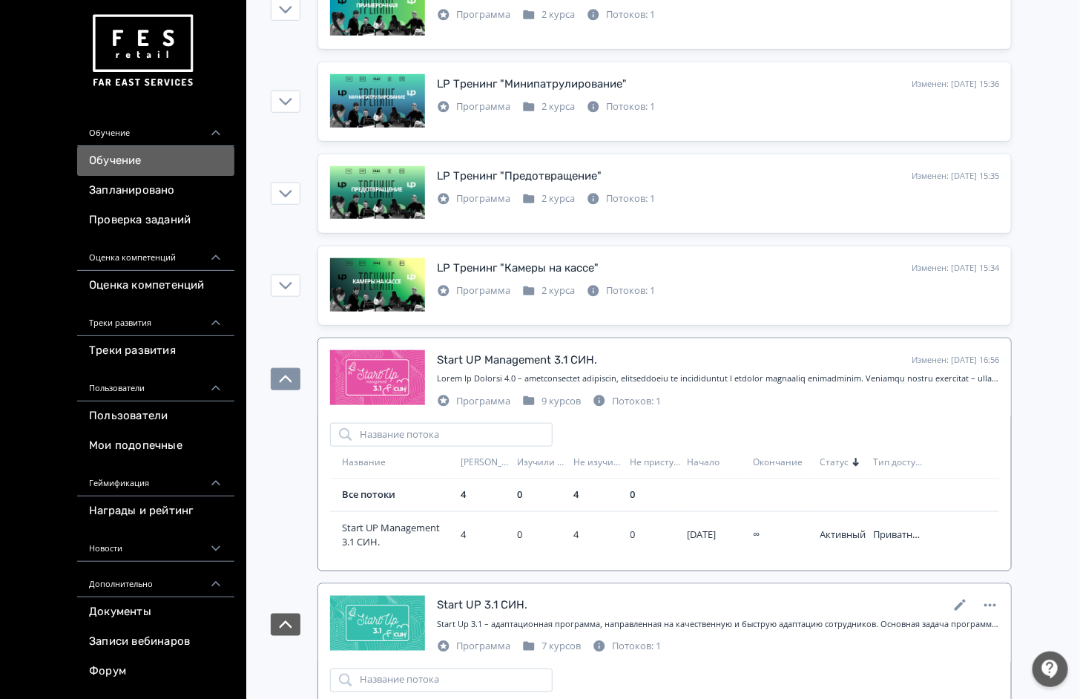
scroll to position [517, 0]
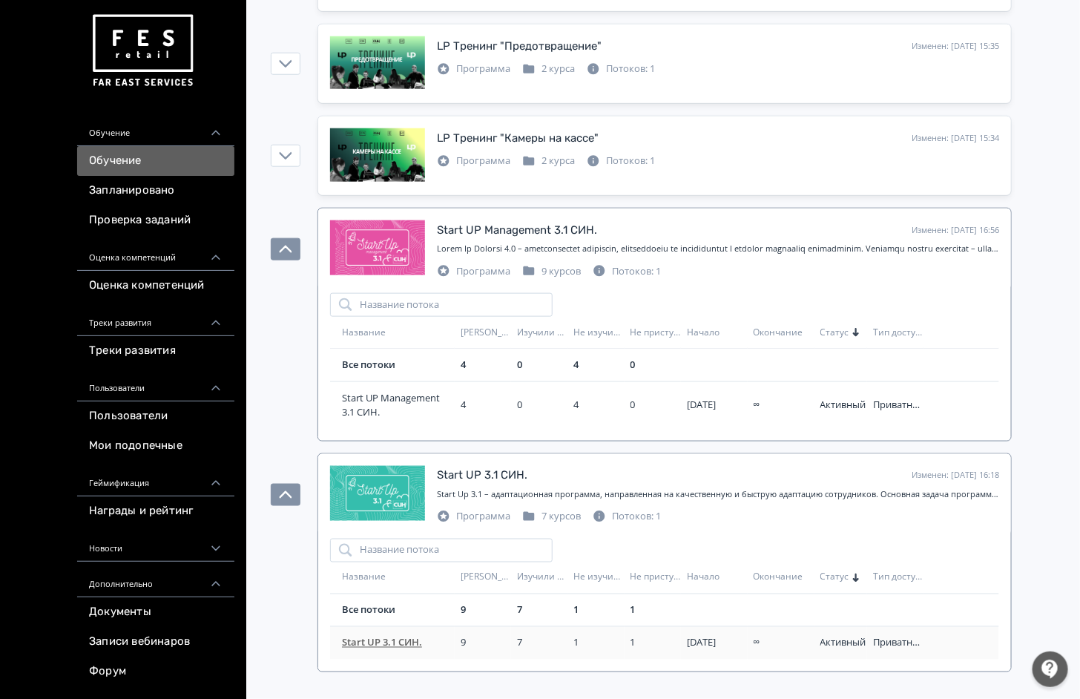
click at [363, 636] on span "Start UP 3.1 СИН." at bounding box center [398, 643] width 113 height 15
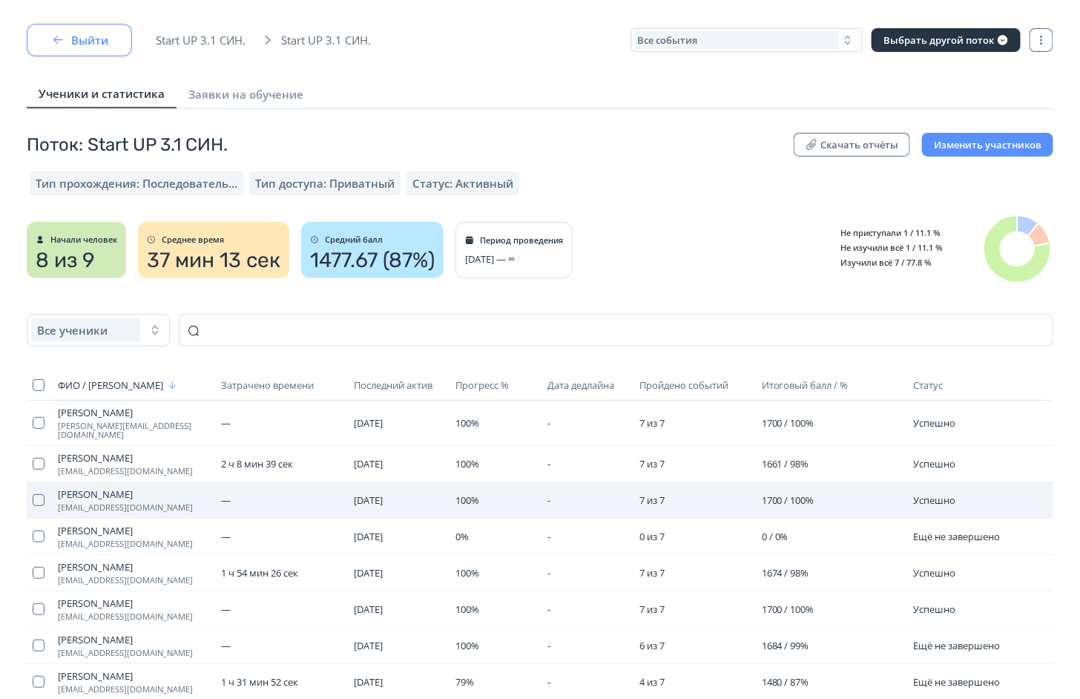
click at [58, 40] on icon "button" at bounding box center [58, 40] width 10 height 8
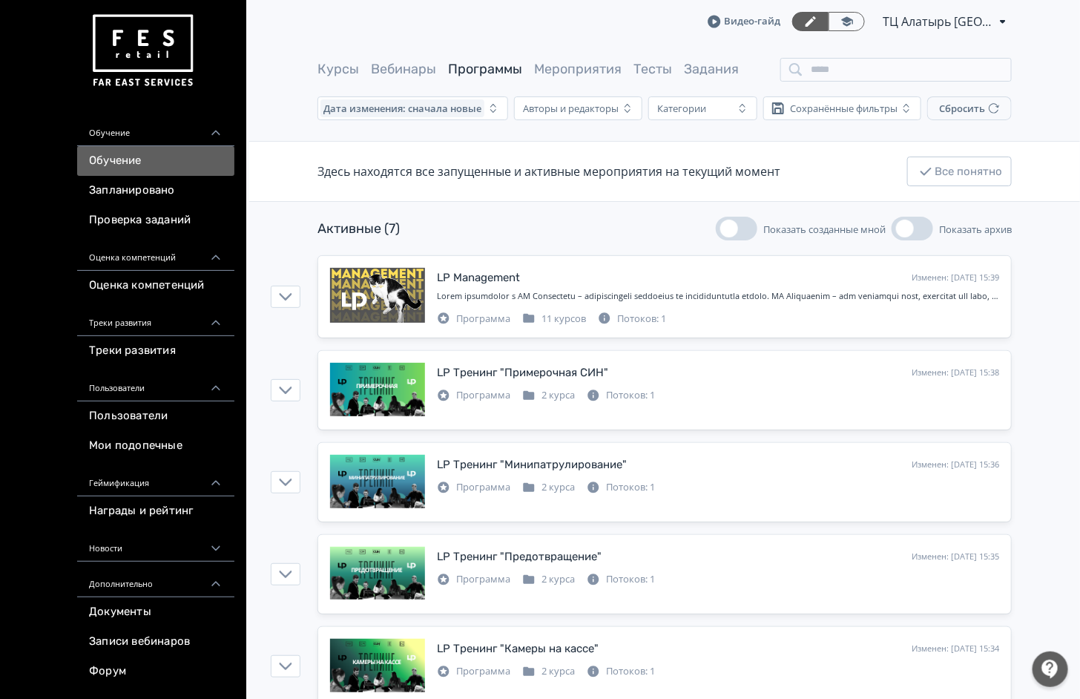
click at [988, 19] on span "ТЦ Алатырь [GEOGRAPHIC_DATA]" at bounding box center [938, 22] width 111 height 18
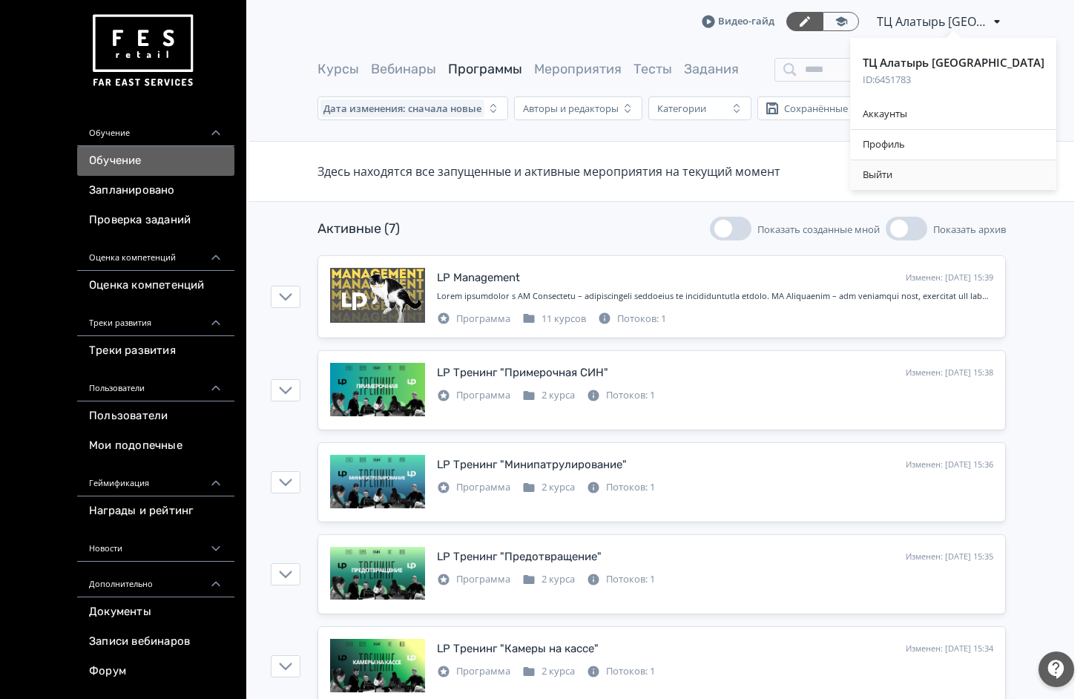
click at [878, 174] on div "Выйти" at bounding box center [954, 175] width 206 height 30
